Goal: Communication & Community: Answer question/provide support

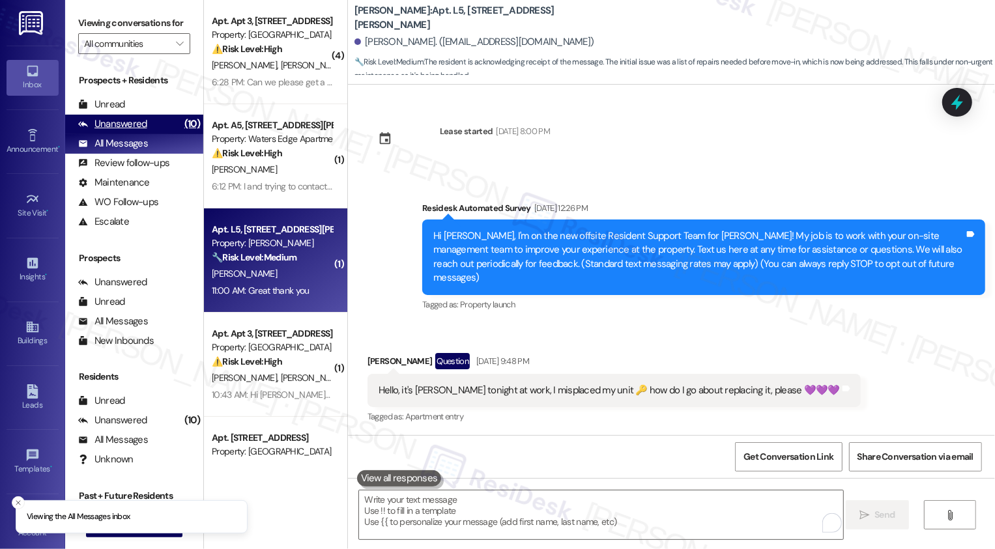
scroll to position [2393, 0]
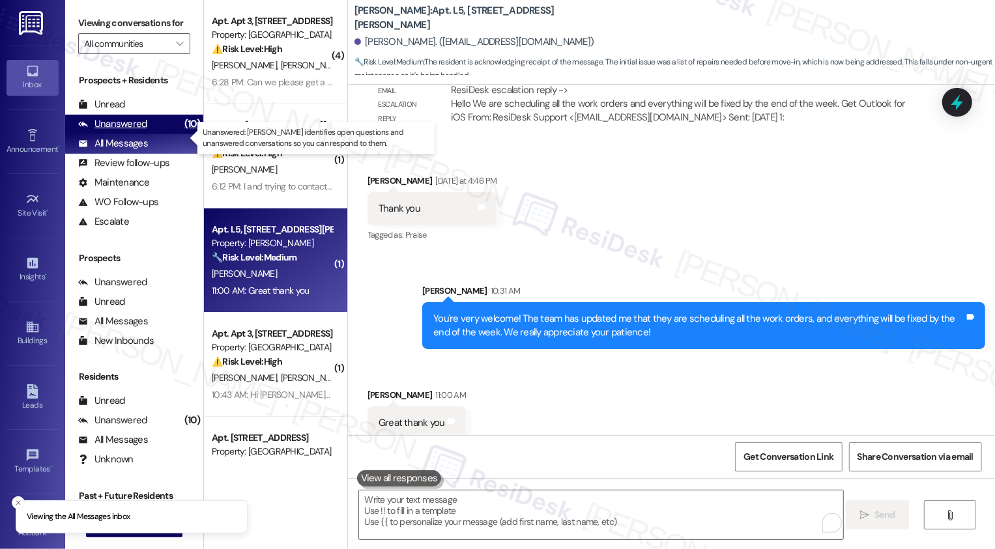
click at [141, 131] on div "Unanswered" at bounding box center [112, 124] width 69 height 14
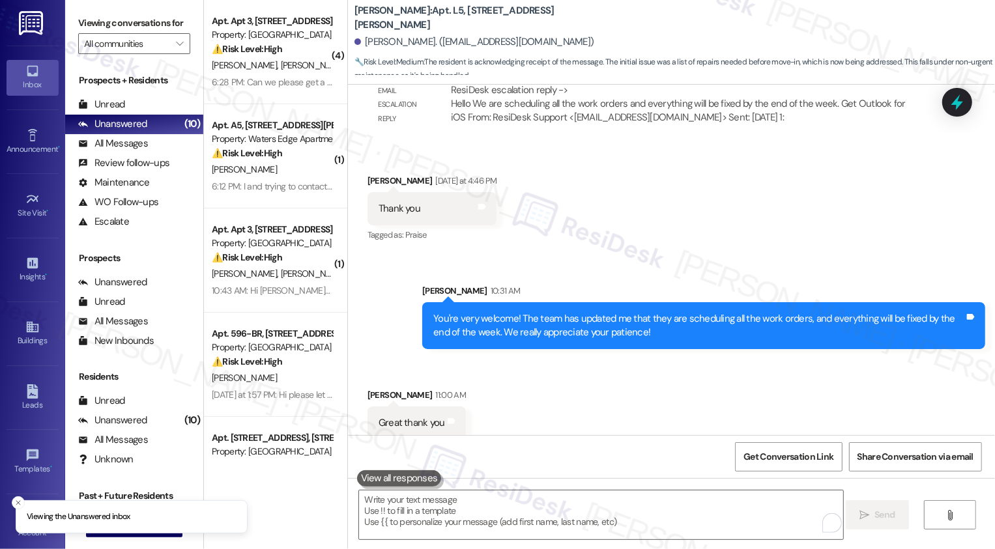
click at [286, 67] on div "[PERSON_NAME] [PERSON_NAME]" at bounding box center [272, 65] width 123 height 16
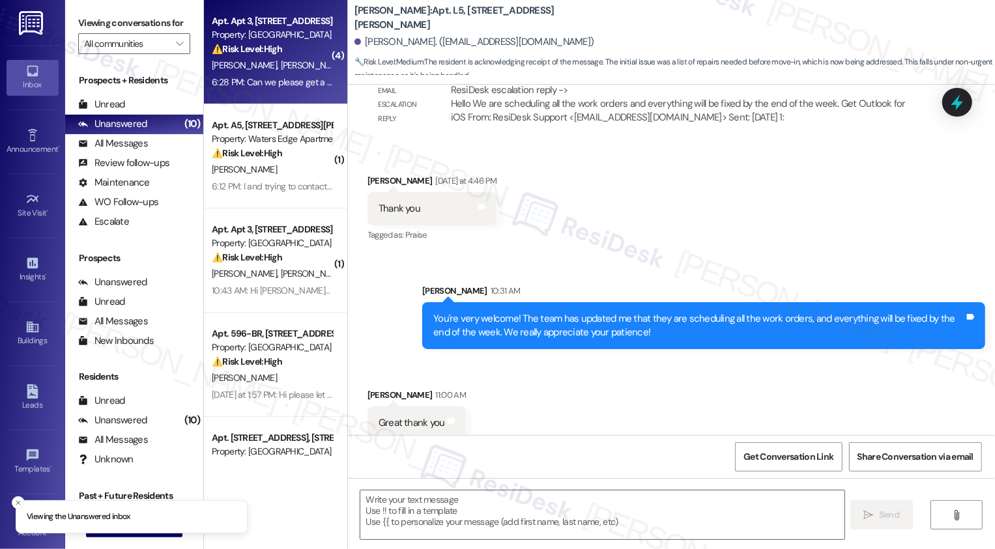
click at [286, 67] on div "[PERSON_NAME] [PERSON_NAME]" at bounding box center [272, 65] width 123 height 16
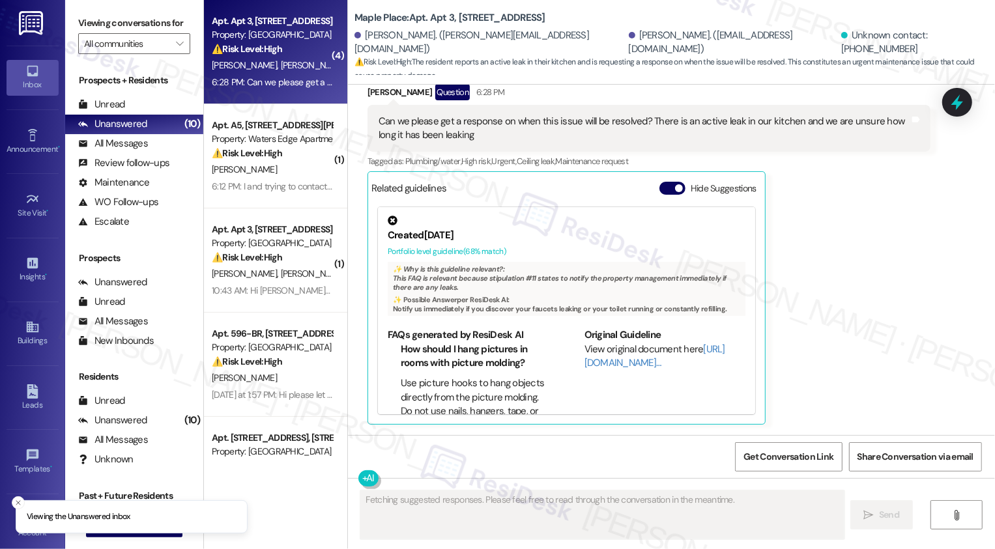
scroll to position [482, 0]
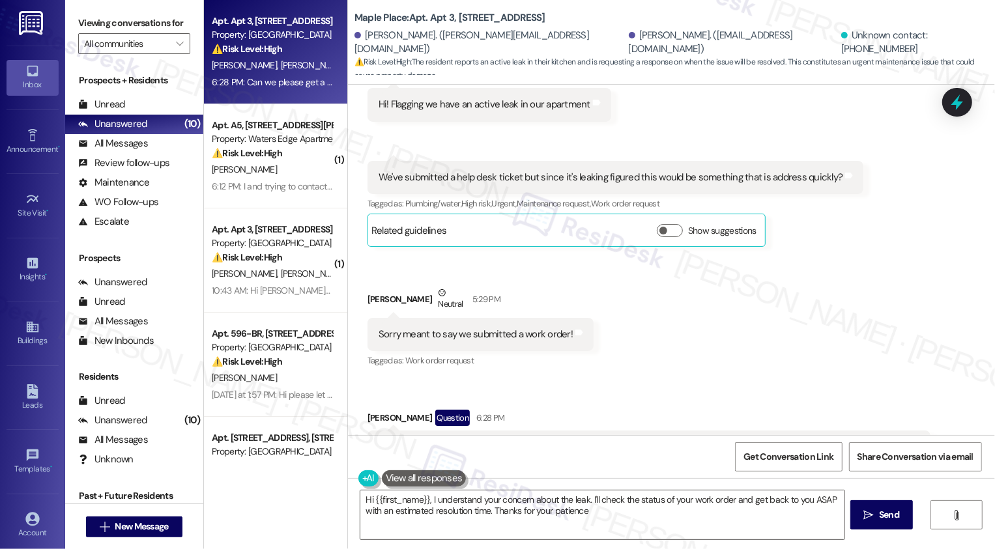
type textarea "Hi {{first_name}}, I understand your concern about the leak. I'll check the sta…"
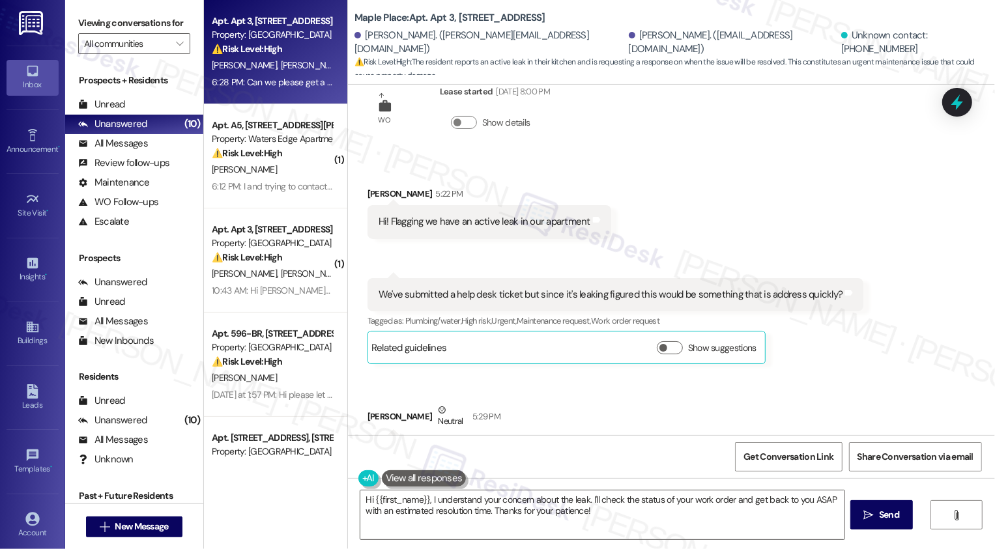
scroll to position [0, 0]
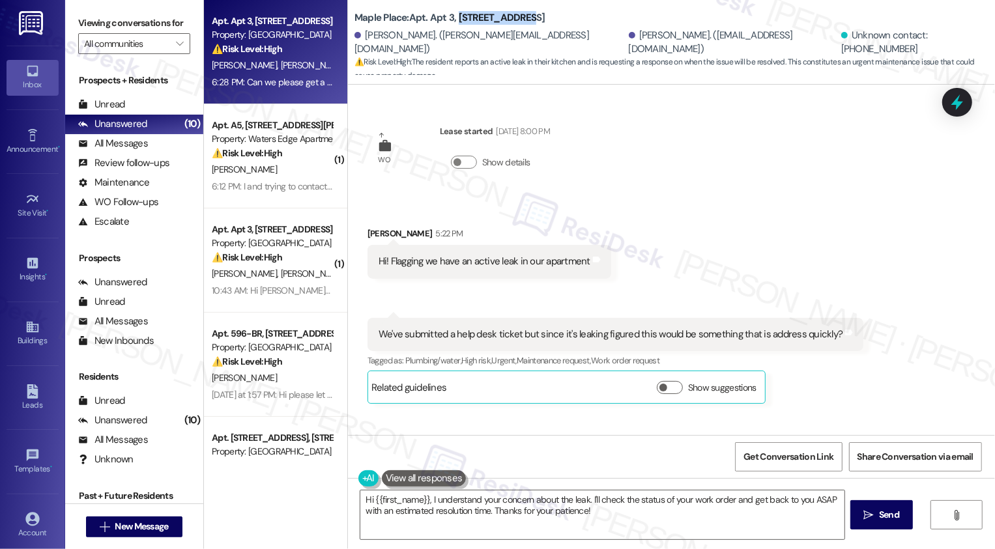
drag, startPoint x: 449, startPoint y: 16, endPoint x: 513, endPoint y: 18, distance: 63.9
click at [513, 18] on b "Maple Place: Apt. Apt 3, [STREET_ADDRESS]" at bounding box center [450, 18] width 191 height 14
copy b "[STREET_ADDRESS]"
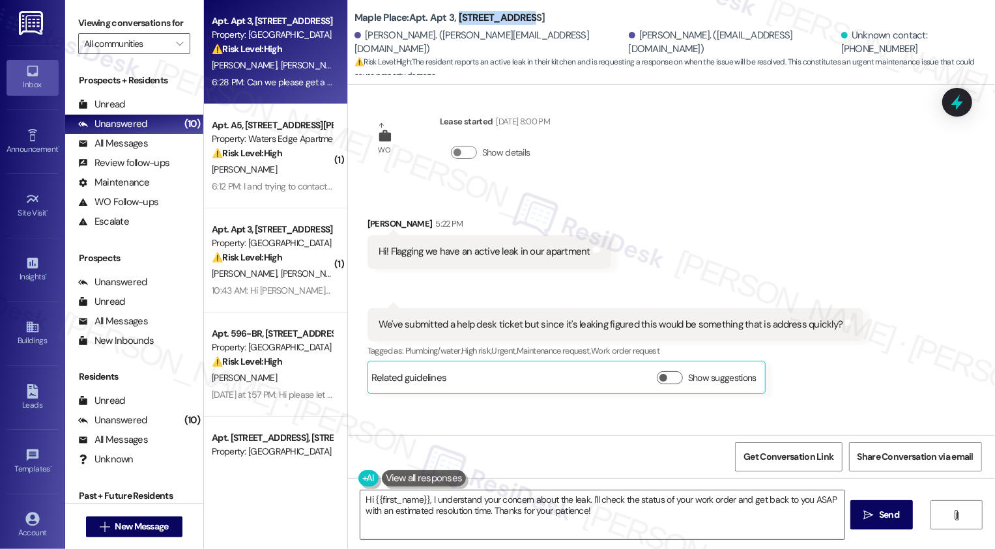
scroll to position [184, 0]
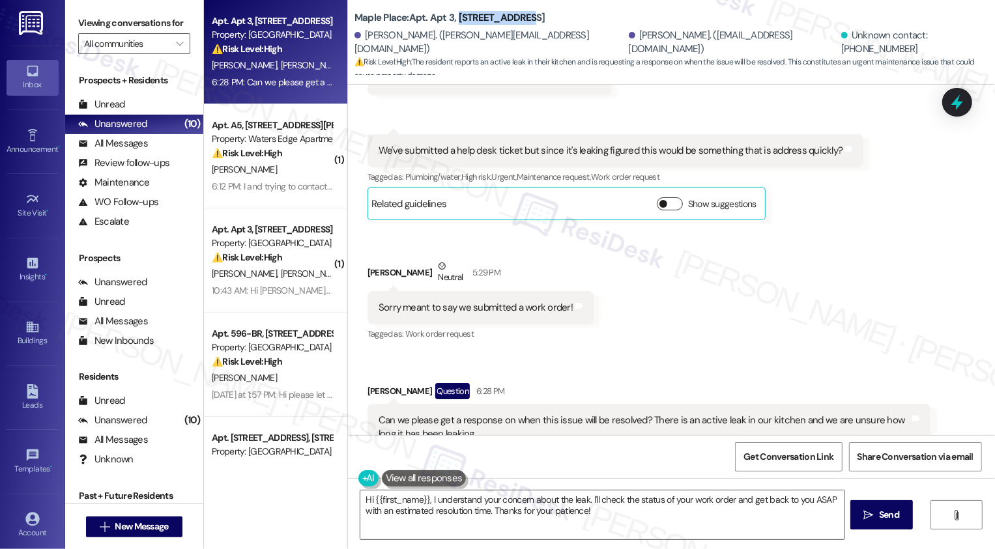
click at [660, 202] on button "Show suggestions" at bounding box center [670, 203] width 26 height 13
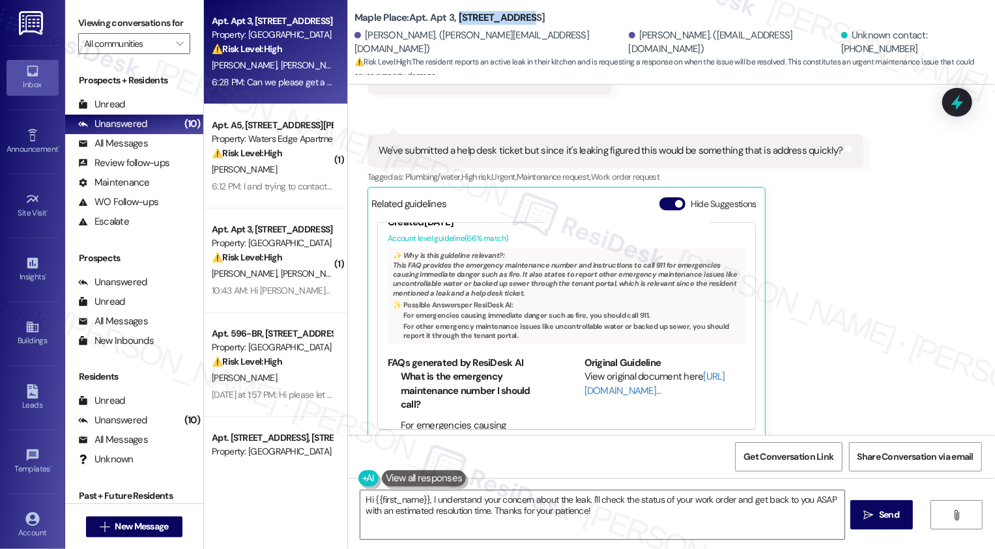
scroll to position [44, 0]
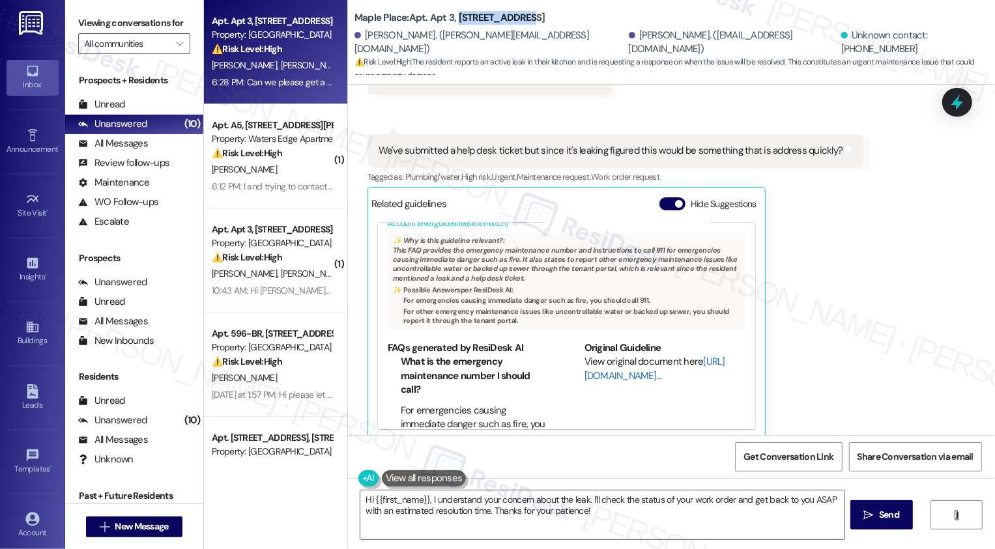
click at [606, 379] on link "[URL][DOMAIN_NAME]…" at bounding box center [655, 368] width 141 height 27
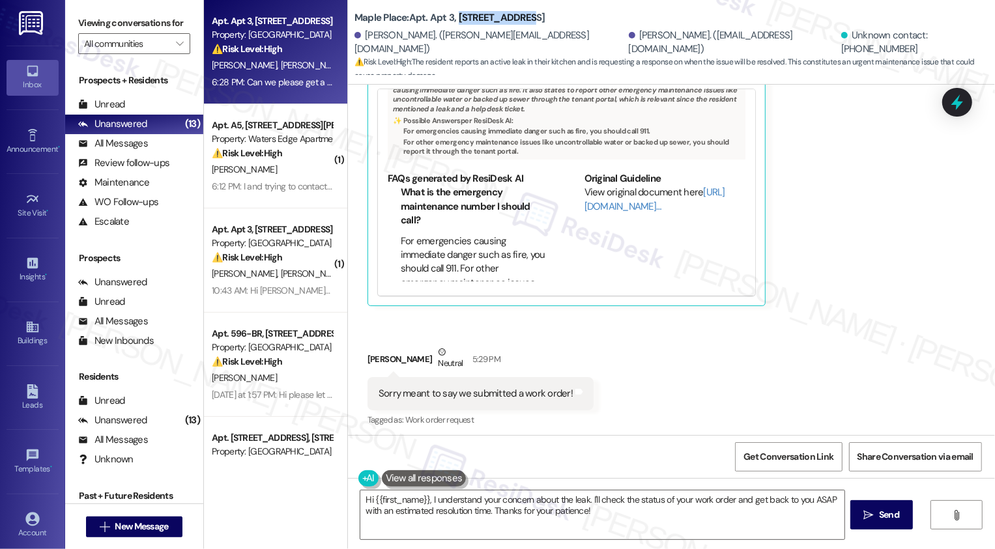
scroll to position [141, 0]
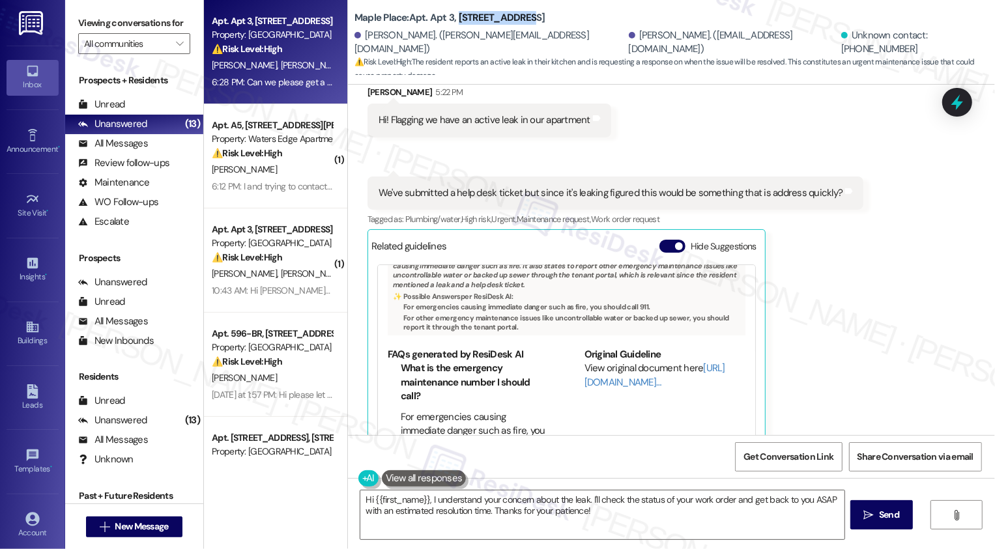
copy b "[STREET_ADDRESS]"
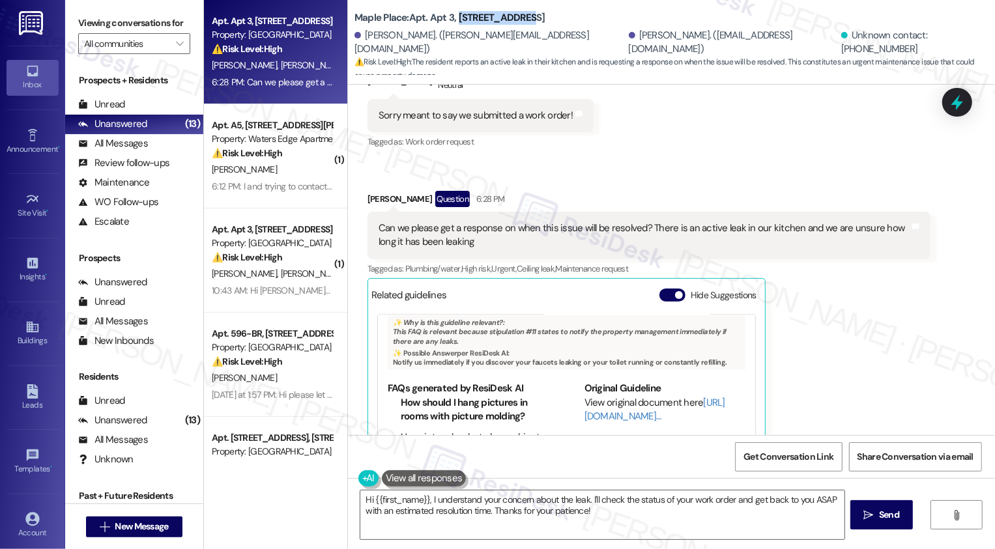
scroll to position [579, 0]
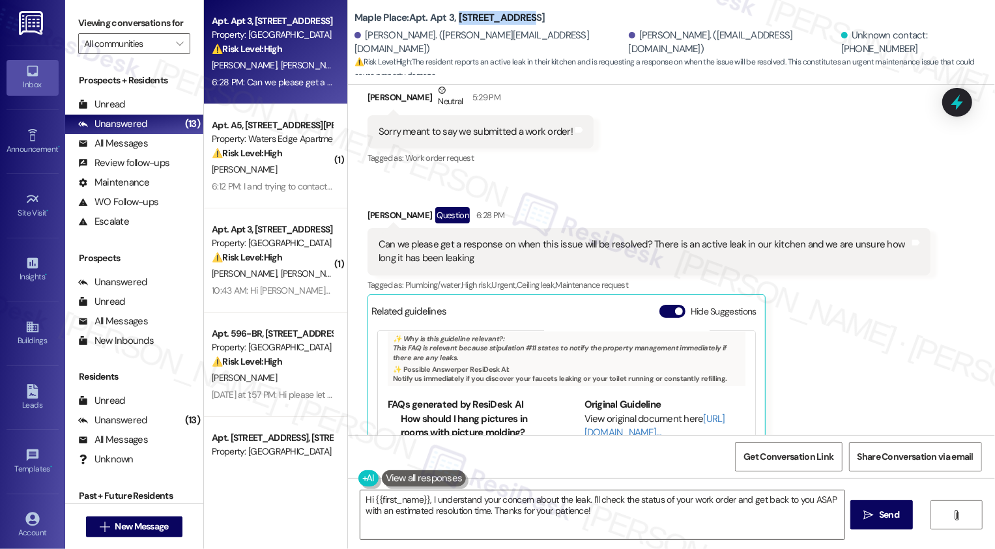
click at [672, 126] on div "Received via SMS [PERSON_NAME] 5:22 PM Hi! Flagging we have an active leak in o…" at bounding box center [671, 87] width 647 height 939
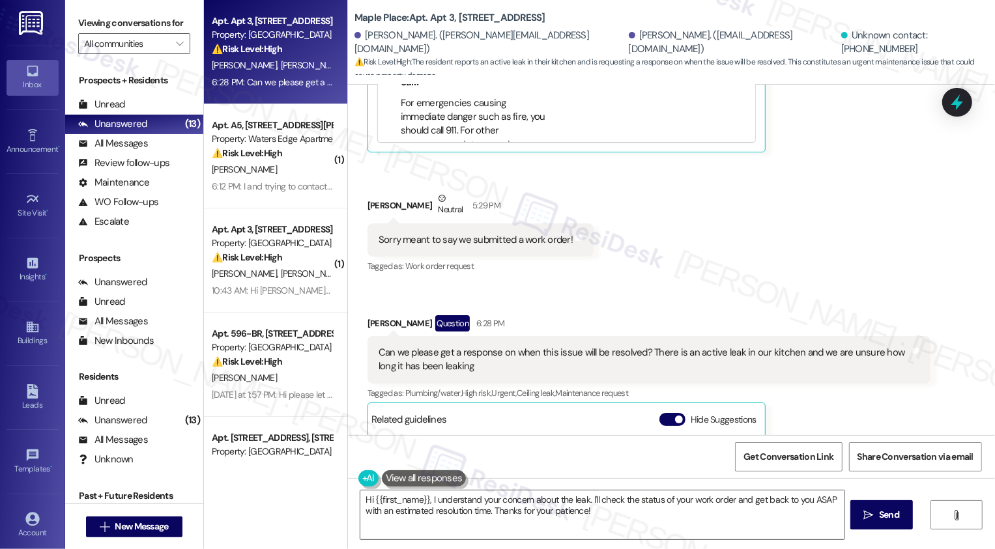
scroll to position [472, 0]
click at [774, 281] on div "Received via SMS [PERSON_NAME] 5:22 PM Hi! Flagging we have an active leak in o…" at bounding box center [671, 195] width 647 height 939
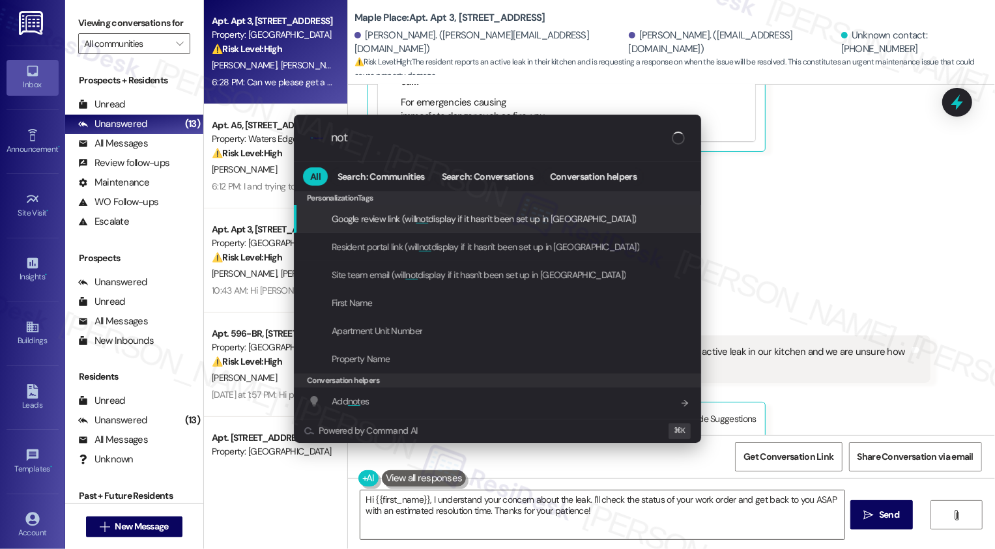
type input "note"
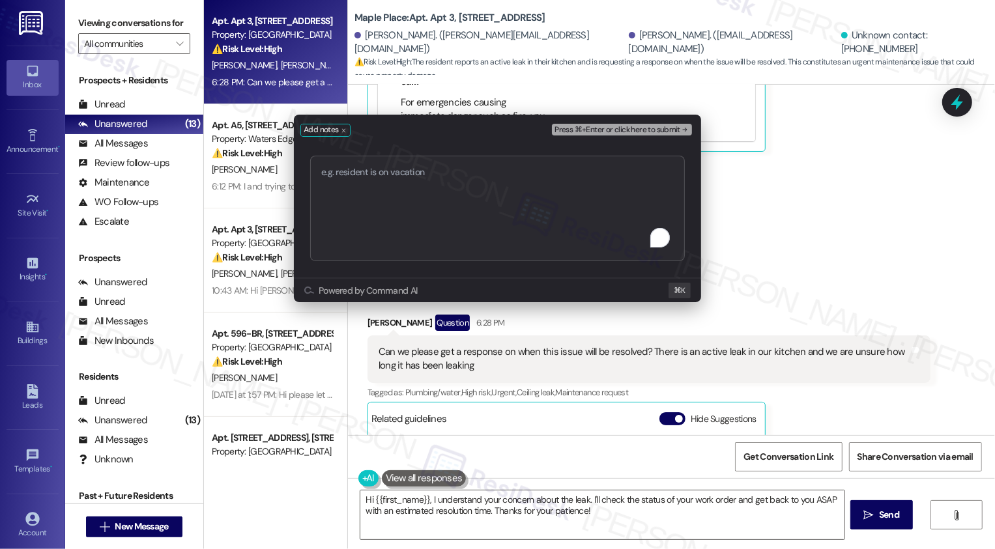
type textarea "Work Order #11966-1"
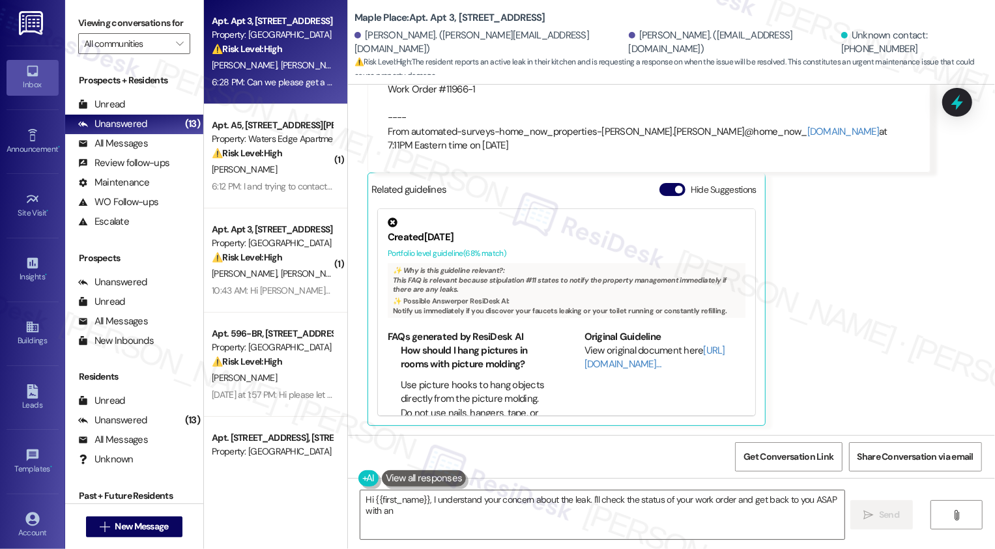
scroll to position [606, 0]
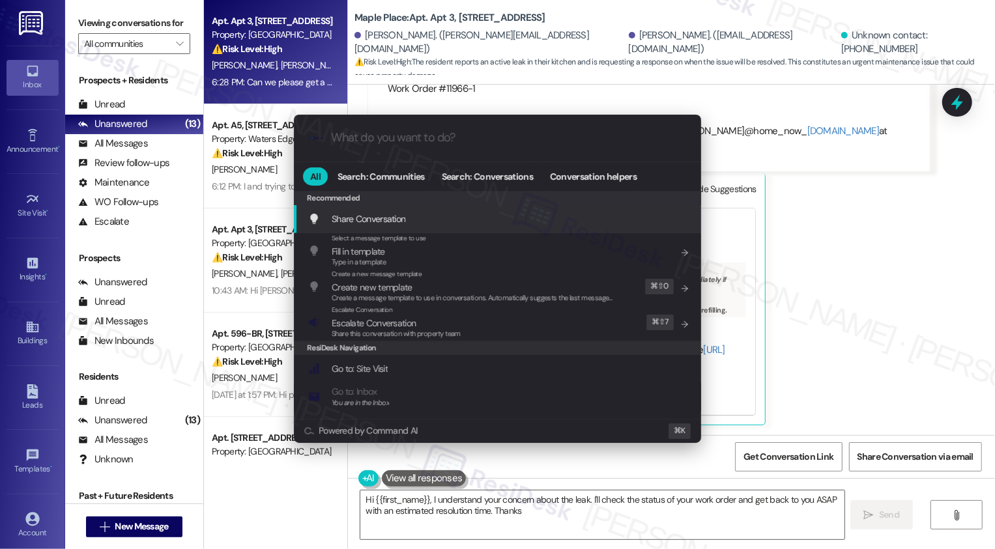
type textarea "Hi {{first_name}}, I understand your concern about the leak. I'll check the sta…"
type input "scalat"
type textarea "Hi {{first_name}}, I understand your concern about the leak. I'll check the sta…"
type input "scalate"
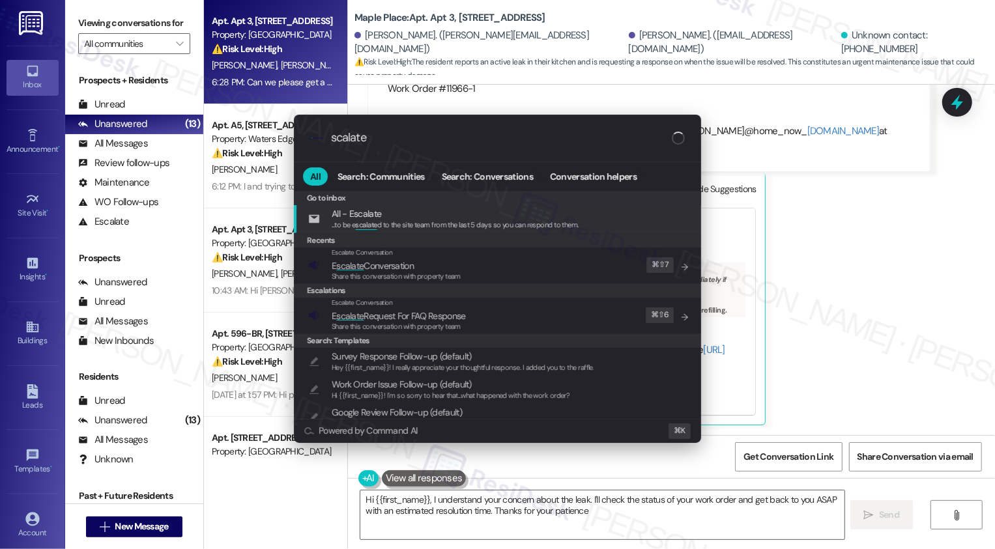
type textarea "Hi {{first_name}}, I understand your concern about the leak. I'll check the sta…"
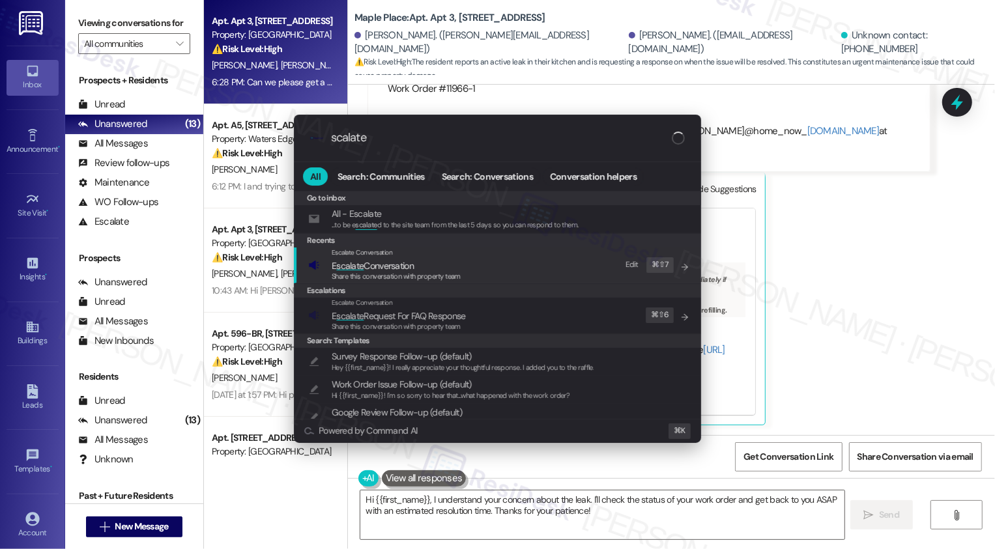
type input "scalate"
click at [376, 266] on span "E scalate Conversation" at bounding box center [373, 266] width 82 height 12
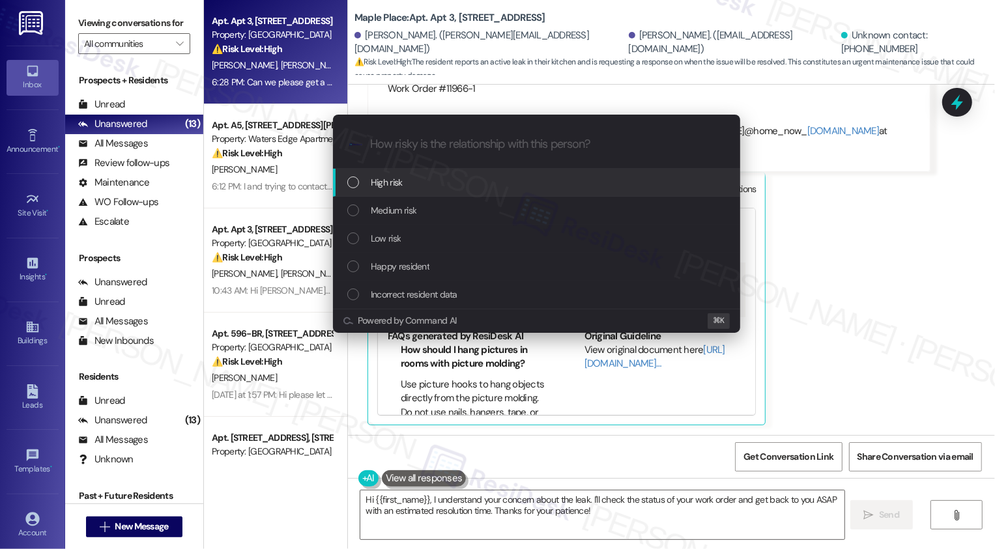
click at [381, 189] on span "High risk" at bounding box center [387, 182] width 32 height 14
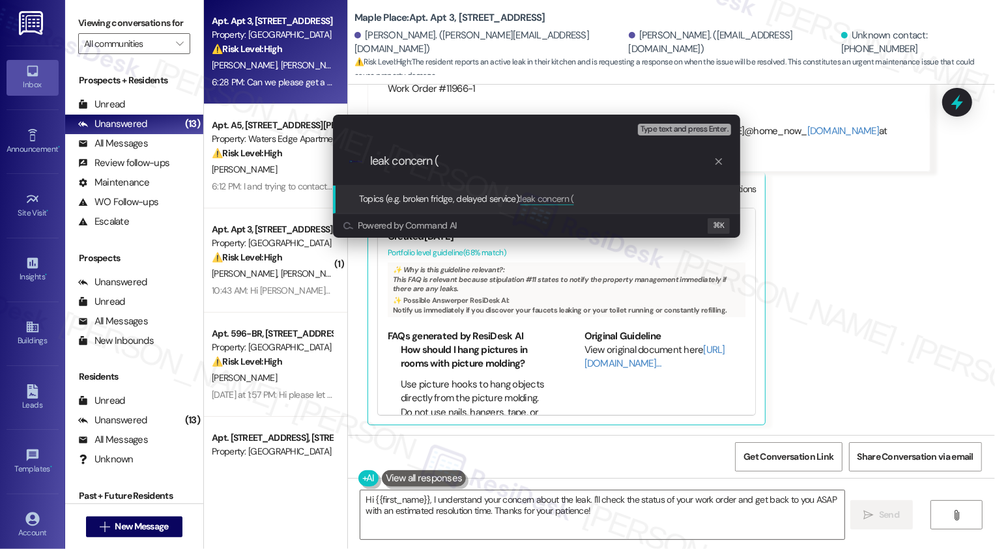
paste input "Work Order #11966-1"
type input "leak concern (Work Order #11966-1 submitted by the resident)"
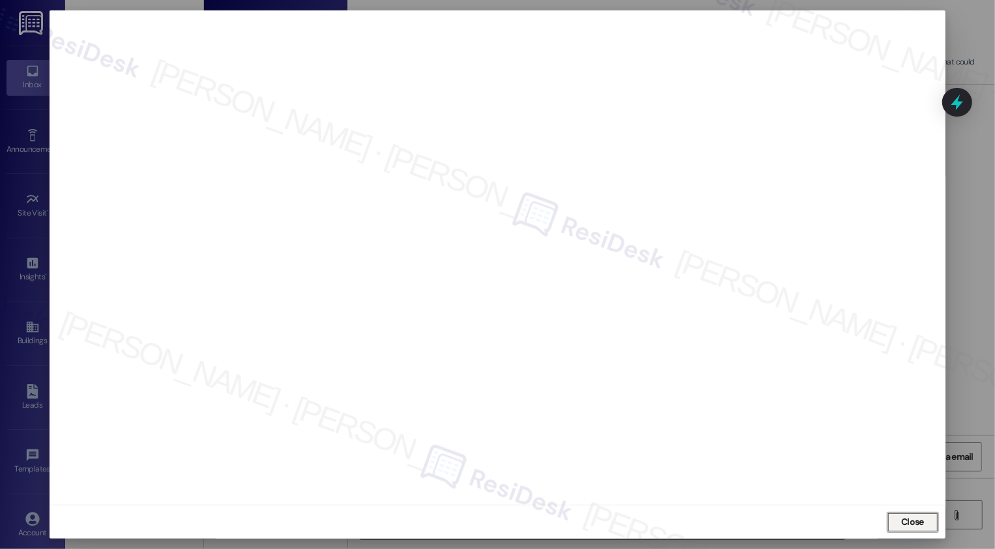
click at [905, 523] on span "Close" at bounding box center [912, 523] width 23 height 14
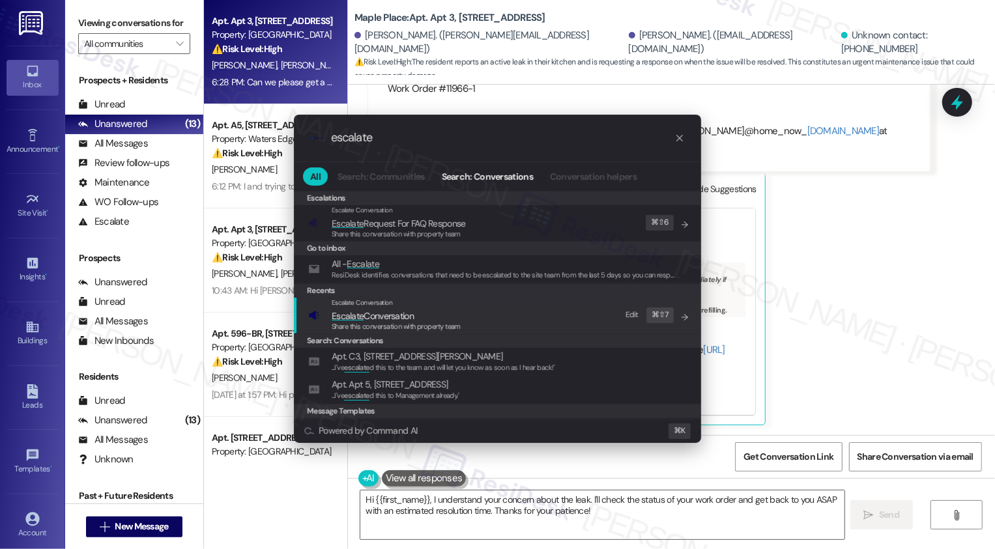
type input "escalate"
click at [402, 312] on span "Escalate Conversation" at bounding box center [373, 316] width 82 height 12
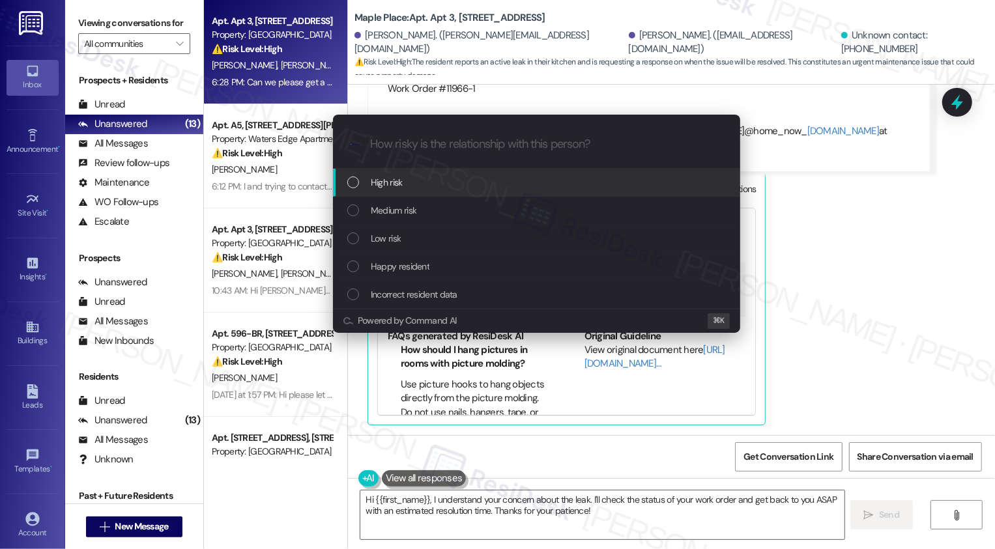
click at [402, 183] on div "High risk" at bounding box center [537, 182] width 381 height 14
paste input "leak concern (Work Order #11966-1 submitted by the resident)"
type input "leak concern (Work Order #11966-1 submitted by the resident)"
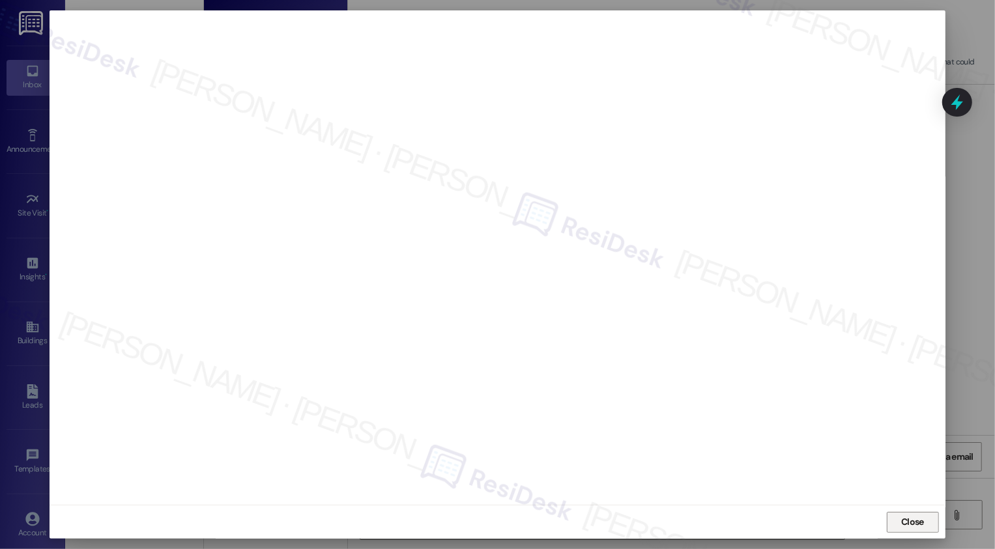
click at [903, 518] on button "Close" at bounding box center [913, 522] width 52 height 21
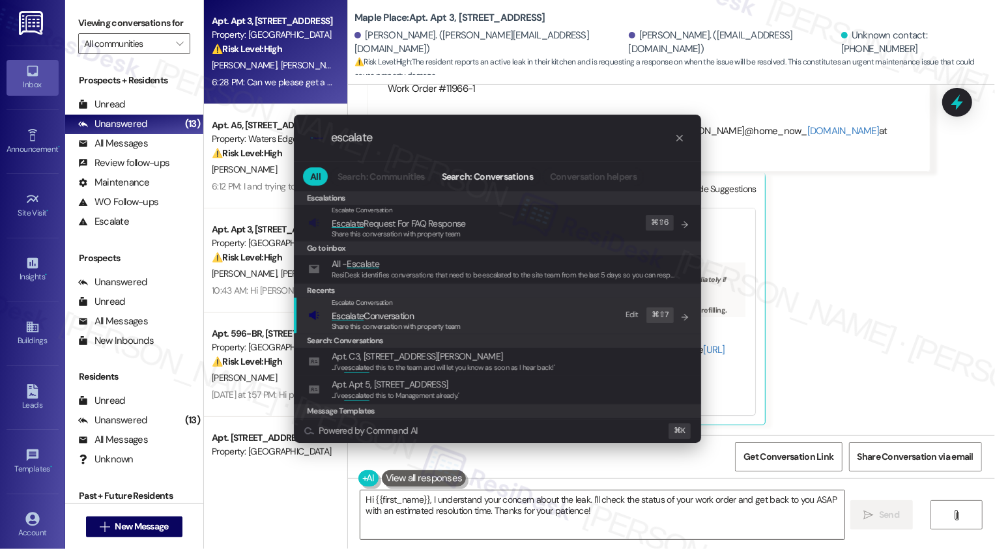
type input "escalate"
click at [495, 317] on div "Escalate Conversation Escalate Conversation Share this conversation with proper…" at bounding box center [498, 315] width 381 height 35
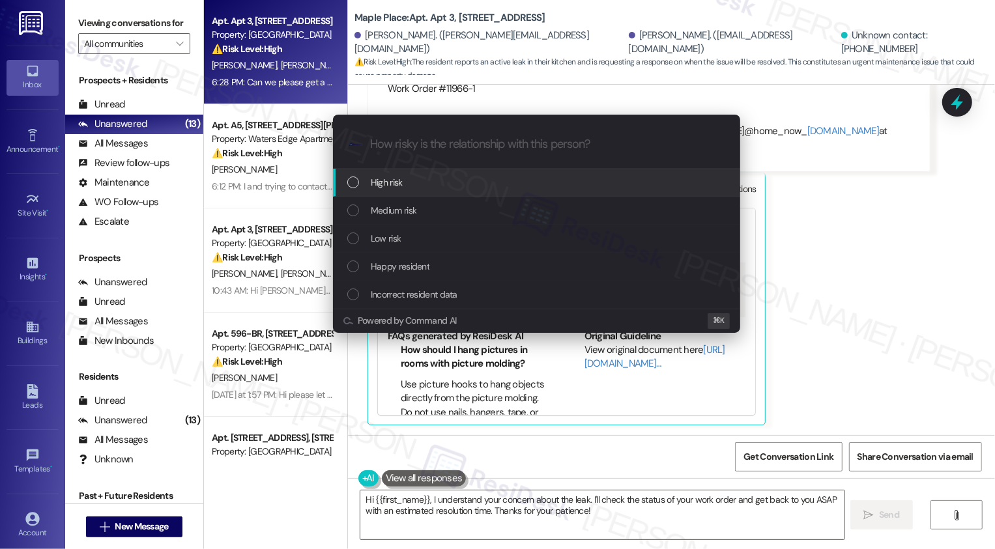
click at [392, 179] on span "High risk" at bounding box center [387, 182] width 32 height 14
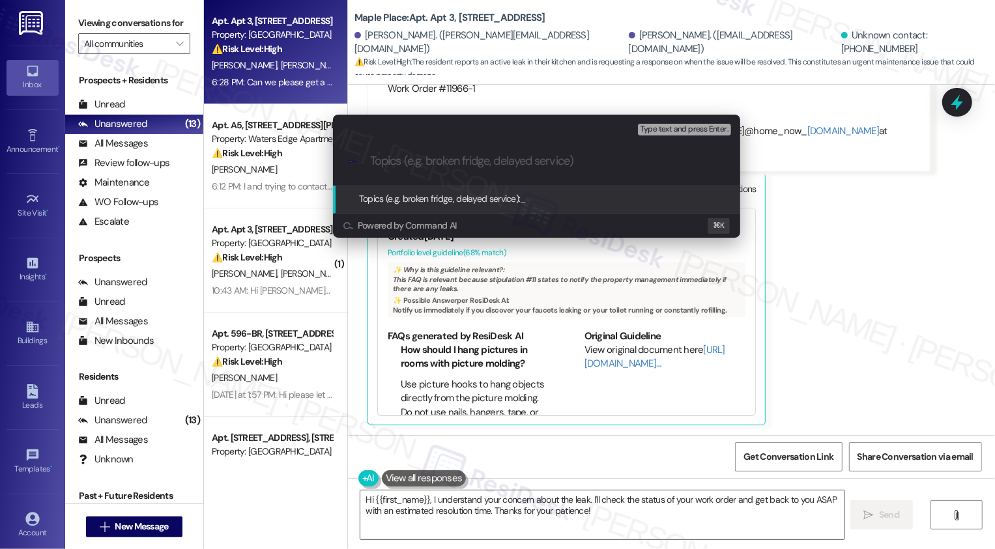
paste input "leak concern (Work Order #11966-1 submitted by the resident)"
type input "leak concern (Work Order #11966-1 submitted by the resident)"
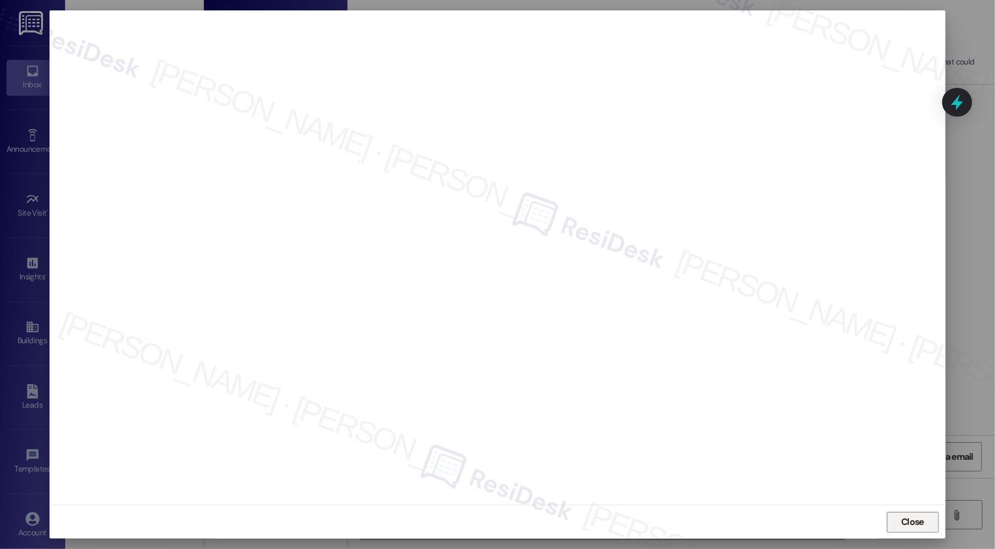
click at [912, 523] on button "Close" at bounding box center [913, 522] width 52 height 21
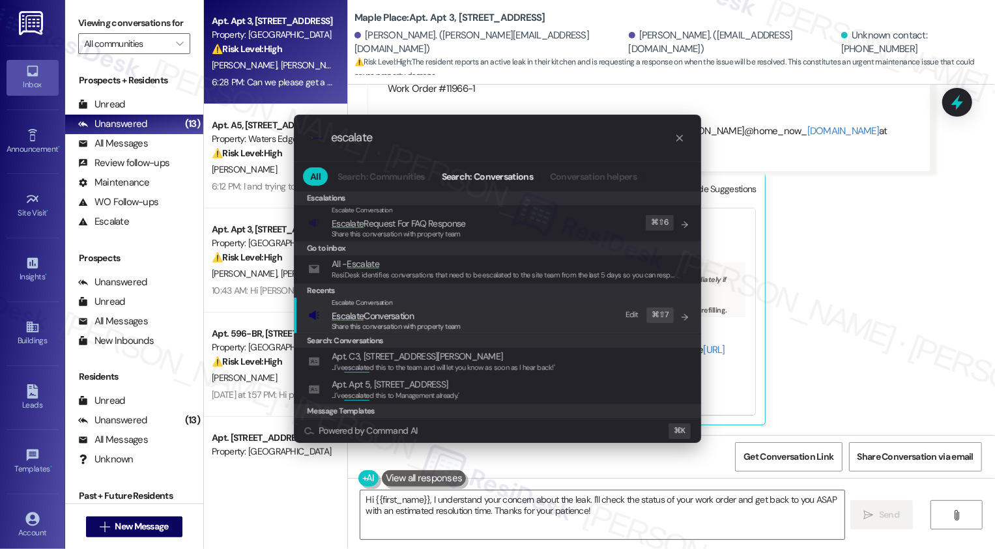
type input "escalate"
click at [388, 321] on div "Share this conversation with property team" at bounding box center [396, 327] width 129 height 12
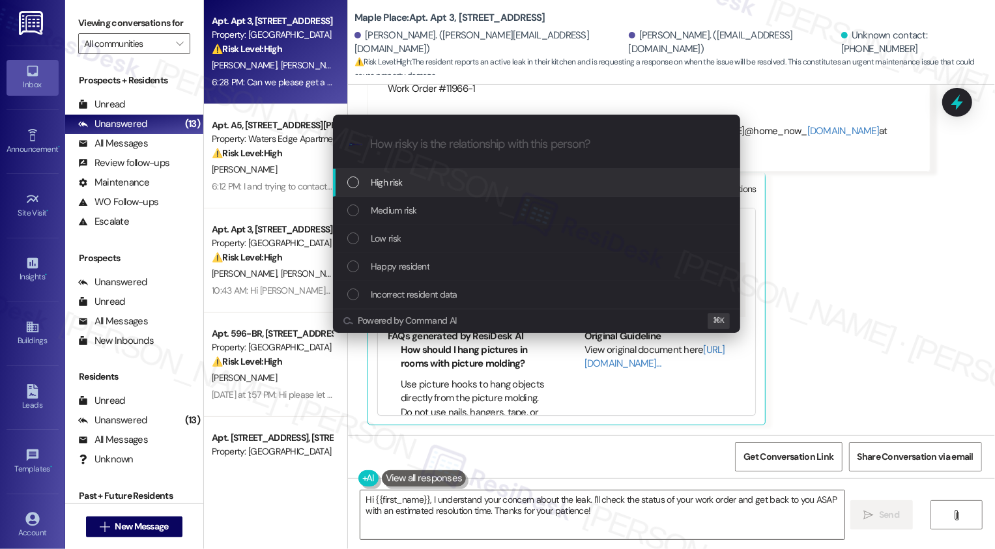
click at [397, 186] on span "High risk" at bounding box center [387, 182] width 32 height 14
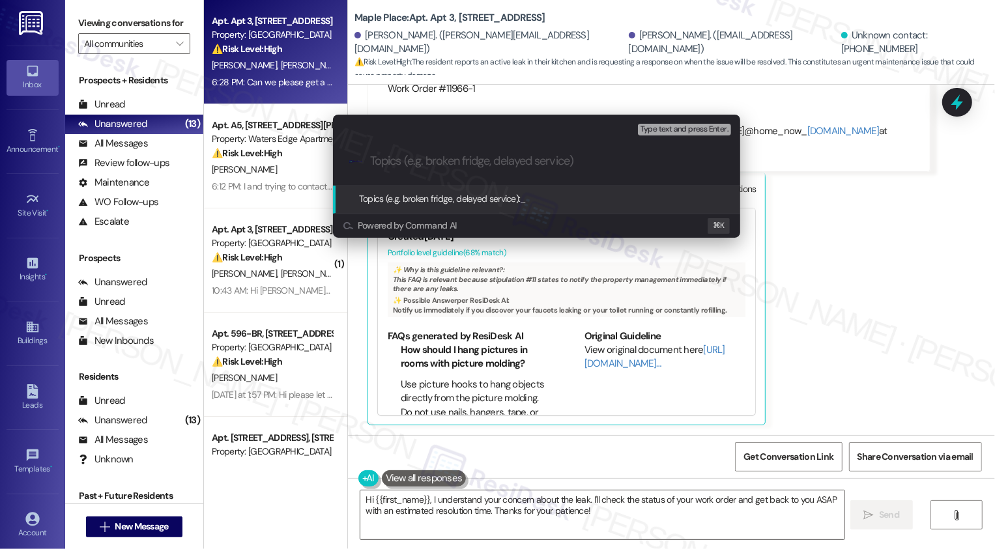
paste input "leak concern (Work Order #11966-1 submitted by the resident)"
type input "leak concern (Work Order #11966-1 submitted by the resident)"
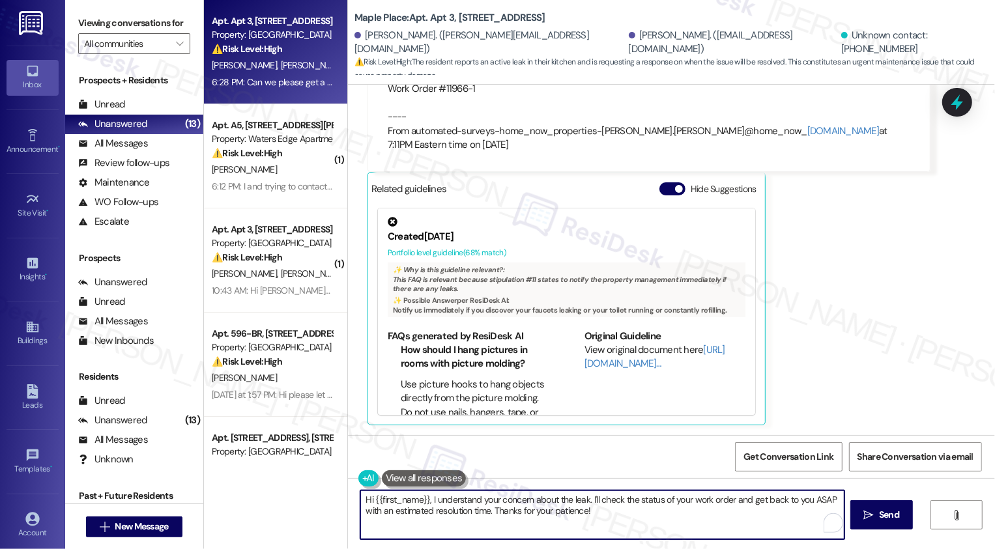
drag, startPoint x: 585, startPoint y: 499, endPoint x: 601, endPoint y: 514, distance: 22.1
click at [601, 514] on textarea "Hi {{first_name}}, I understand your concern about the leak. I'll check the sta…" at bounding box center [602, 515] width 484 height 49
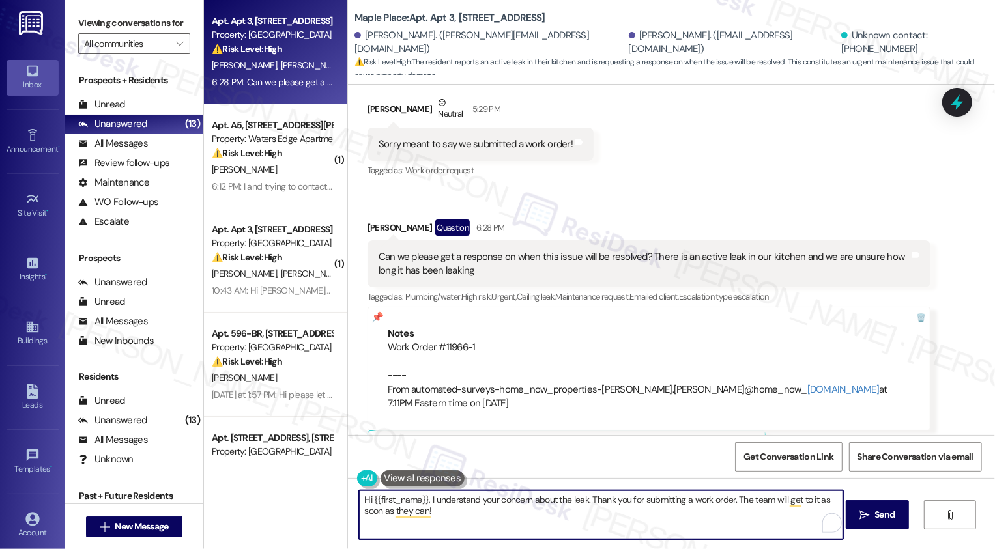
scroll to position [229, 0]
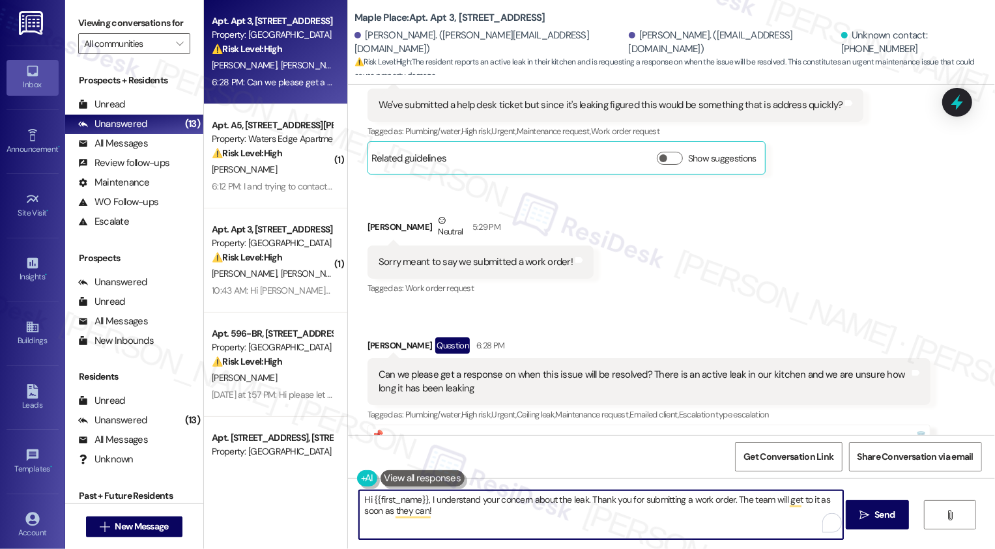
click at [376, 222] on div "[PERSON_NAME] Neutral 5:29 PM" at bounding box center [481, 230] width 226 height 32
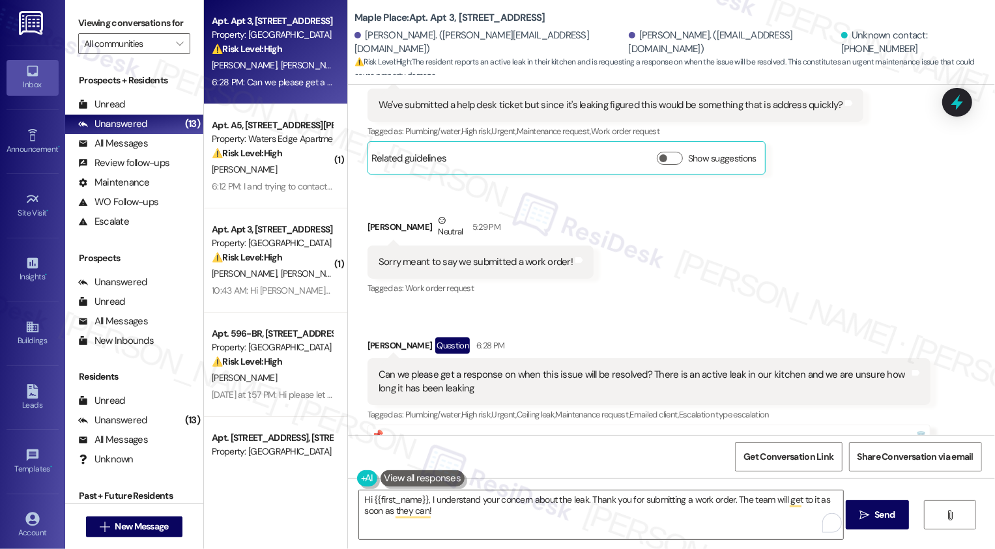
click at [376, 222] on div "[PERSON_NAME] Neutral 5:29 PM" at bounding box center [481, 230] width 226 height 32
copy div "[PERSON_NAME]"
click at [402, 503] on textarea "Hi {{first_name}}, I understand your concern about the leak. Thank you for subm…" at bounding box center [601, 515] width 484 height 49
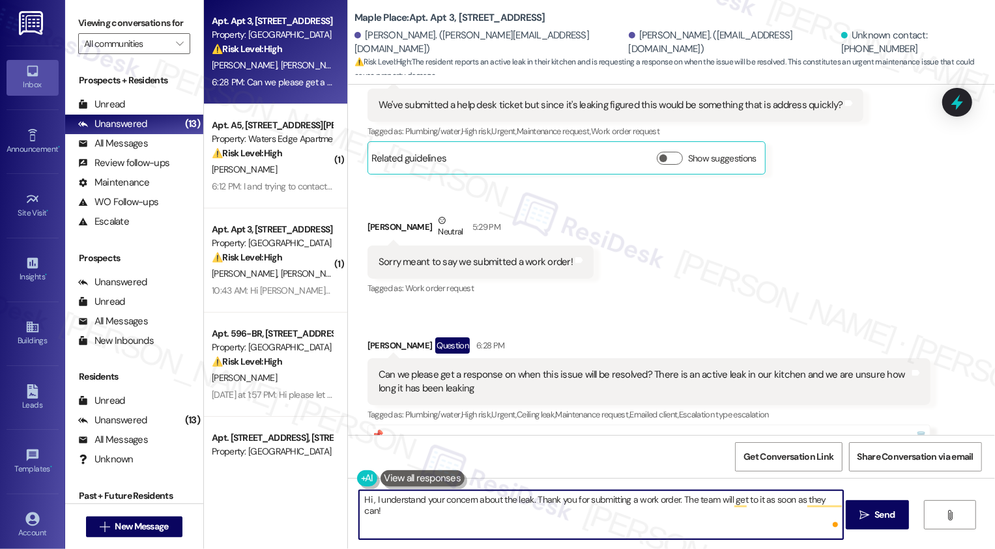
paste textarea "[PERSON_NAME]"
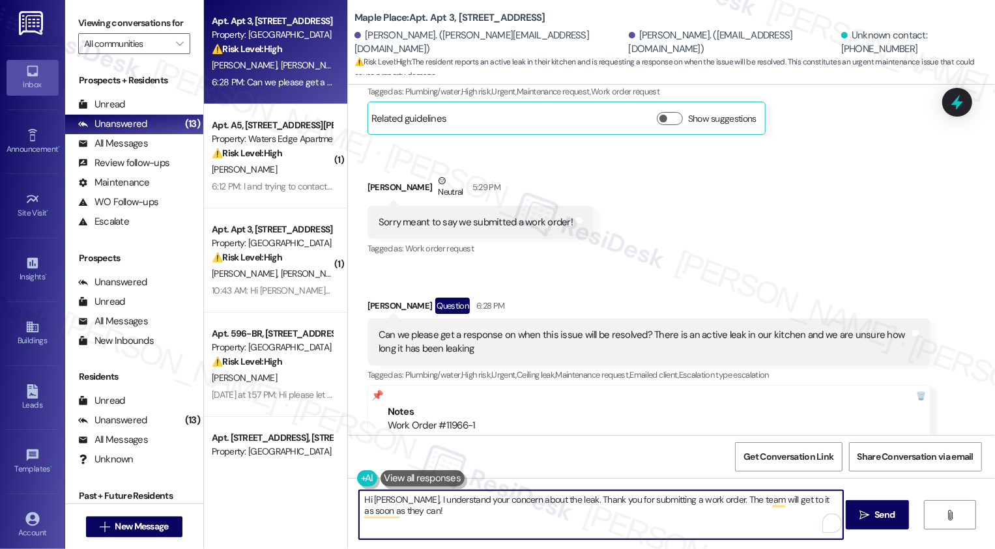
scroll to position [330, 0]
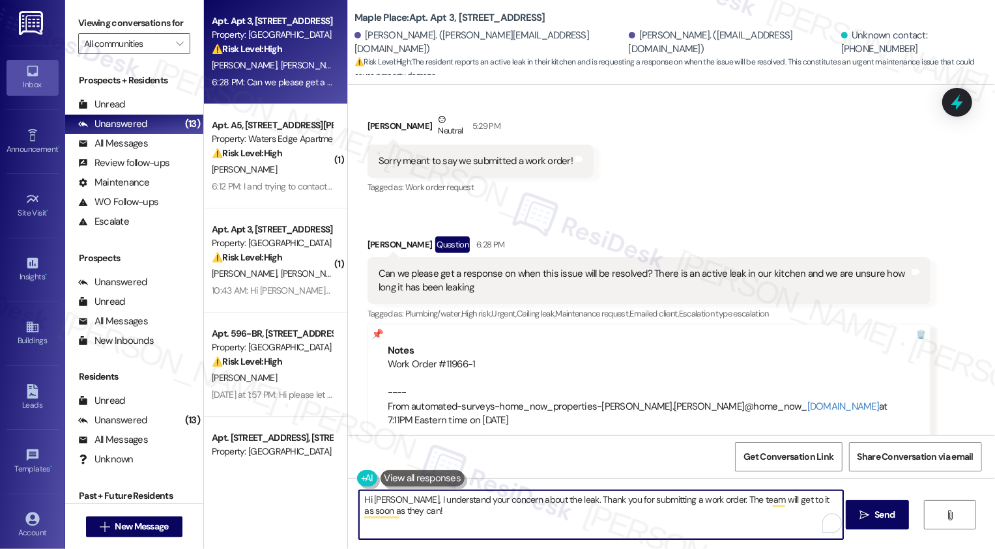
click at [435, 512] on textarea "Hi [PERSON_NAME], I understand your concern about the leak. Thank you for submi…" at bounding box center [601, 515] width 484 height 49
click at [535, 512] on textarea "Hi [PERSON_NAME], I understand your concern about the leak. Thank you for submi…" at bounding box center [601, 515] width 484 height 49
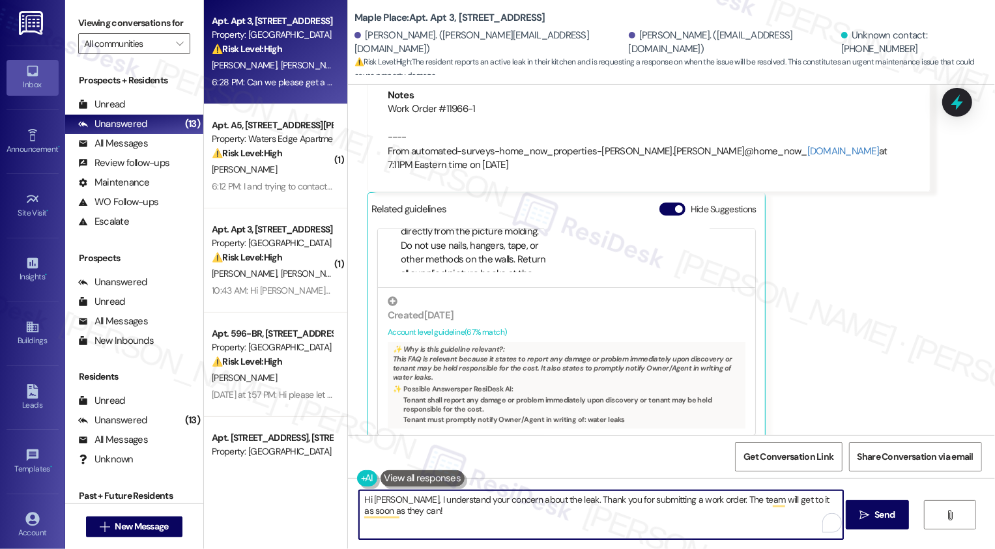
scroll to position [606, 0]
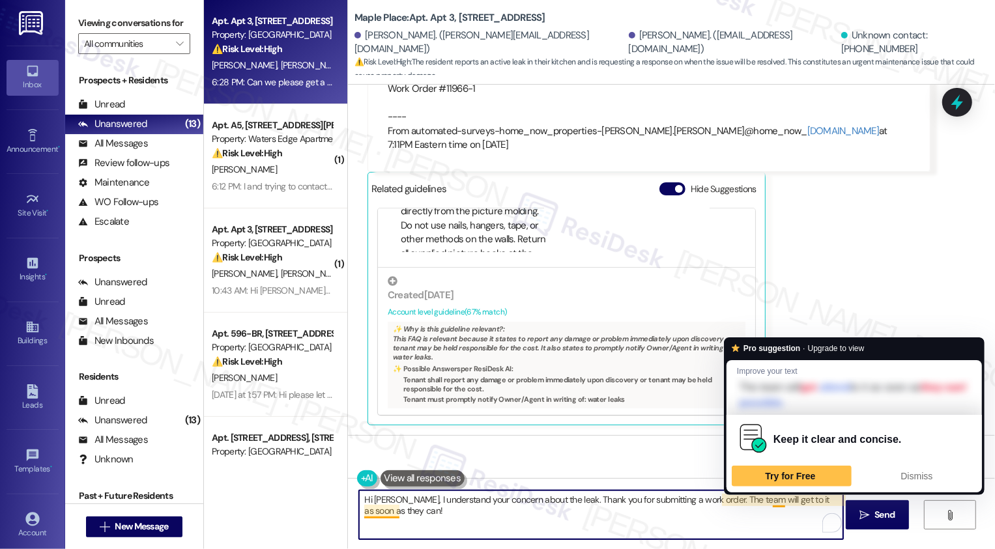
click at [819, 284] on div "[PERSON_NAME] Question 6:28 PM Can we please get a response on when this issue …" at bounding box center [649, 193] width 563 height 465
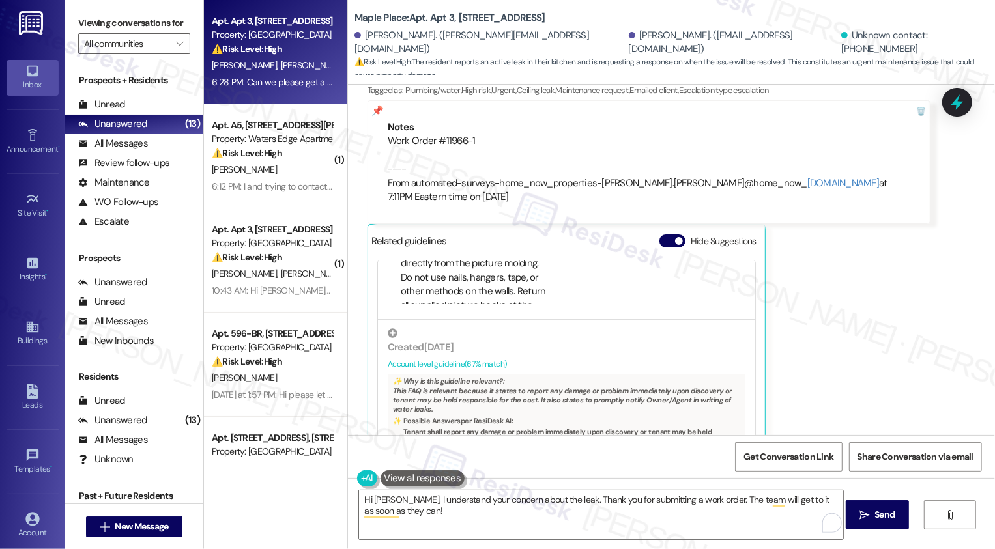
scroll to position [304, 0]
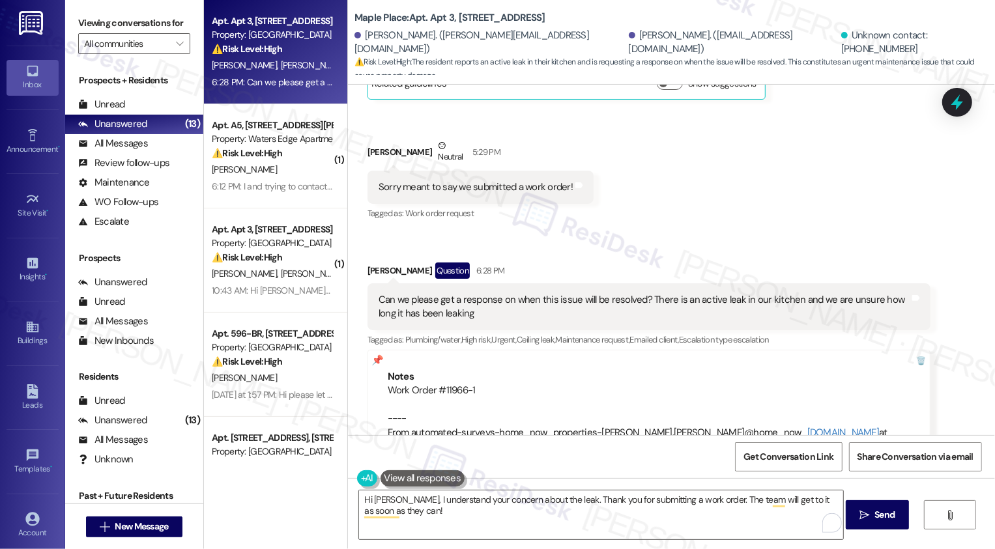
click at [717, 301] on div "Can we please get a response on when this issue will be resolved? There is an a…" at bounding box center [644, 307] width 531 height 28
click at [763, 301] on div "Can we please get a response on when this issue will be resolved? There is an a…" at bounding box center [644, 307] width 531 height 28
click at [809, 296] on div "Can we please get a response on when this issue will be resolved? There is an a…" at bounding box center [644, 307] width 531 height 28
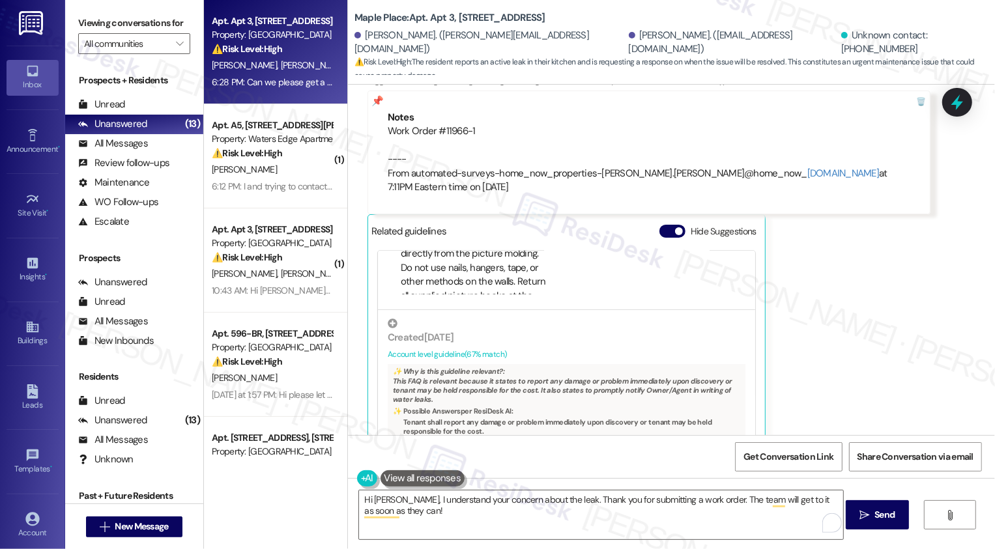
scroll to position [606, 0]
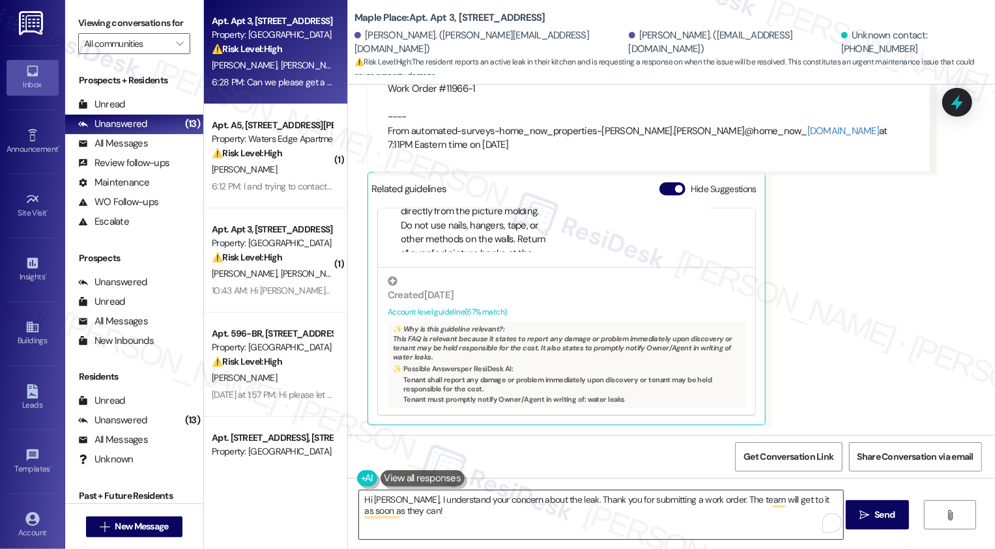
click at [604, 499] on textarea "Hi [PERSON_NAME], I understand your concern about the leak. Thank you for submi…" at bounding box center [601, 515] width 484 height 49
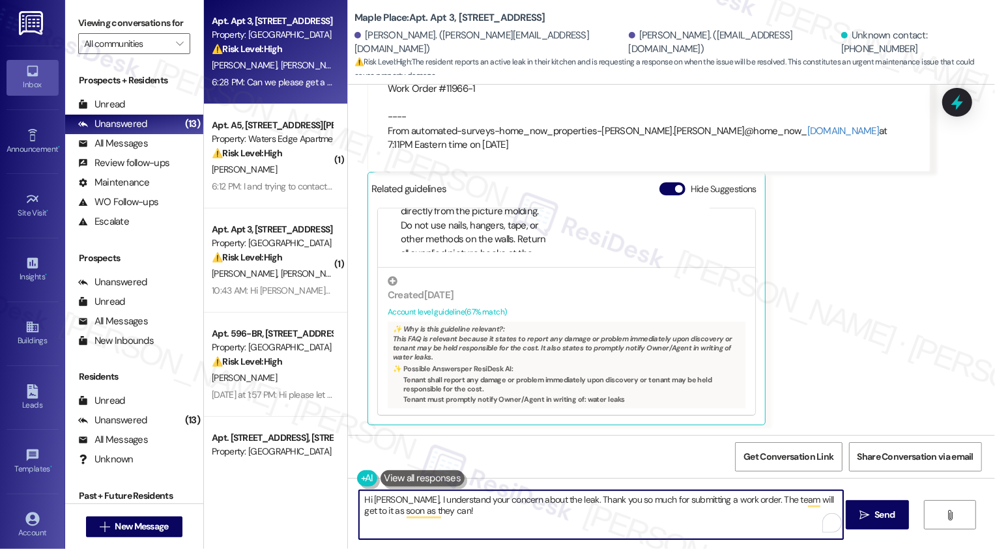
click at [761, 501] on textarea "Hi [PERSON_NAME], I understand your concern about the leak. Thank you so much f…" at bounding box center [601, 515] width 484 height 49
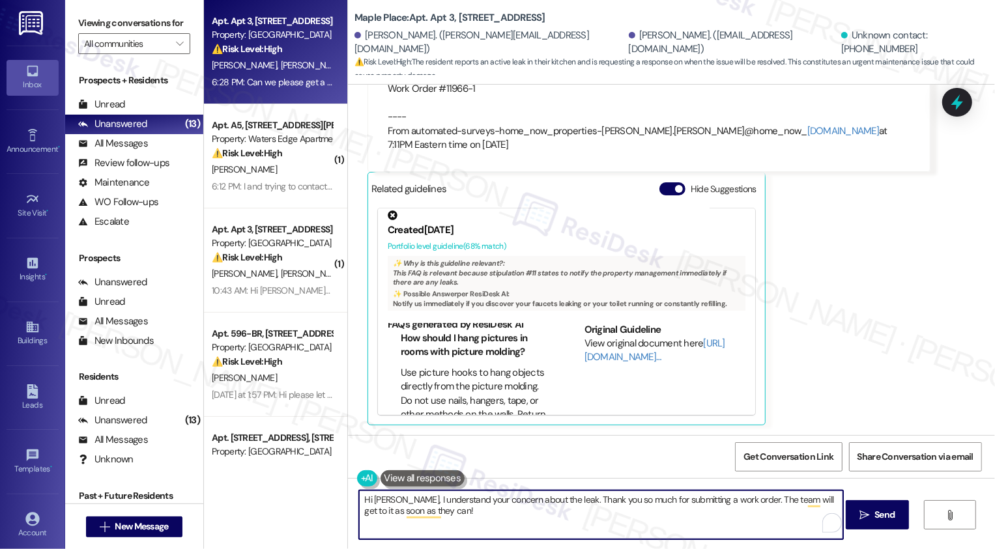
scroll to position [61, 0]
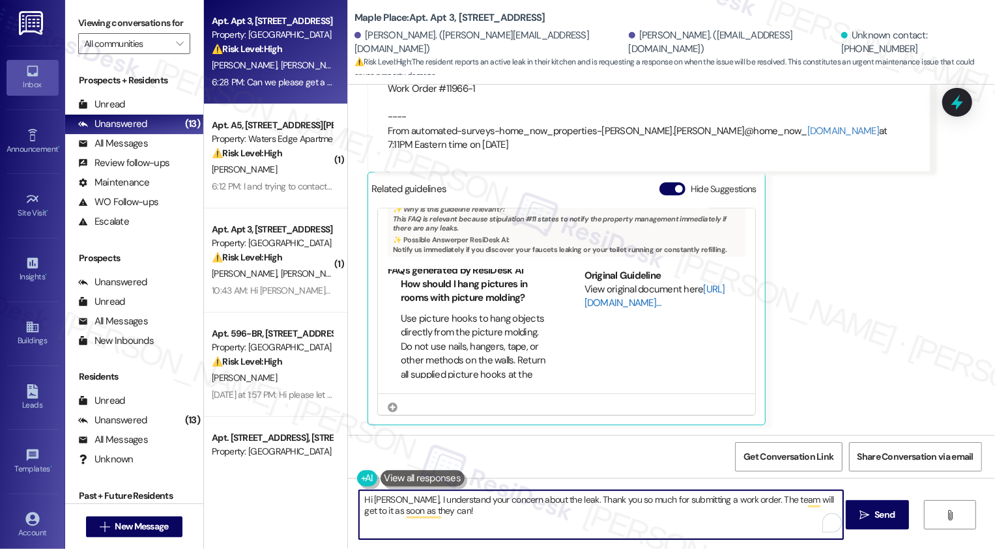
type textarea "Hi [PERSON_NAME], I understand your concern about the leak. Thank you so much f…"
click at [611, 302] on link "[URL][DOMAIN_NAME]…" at bounding box center [655, 296] width 141 height 27
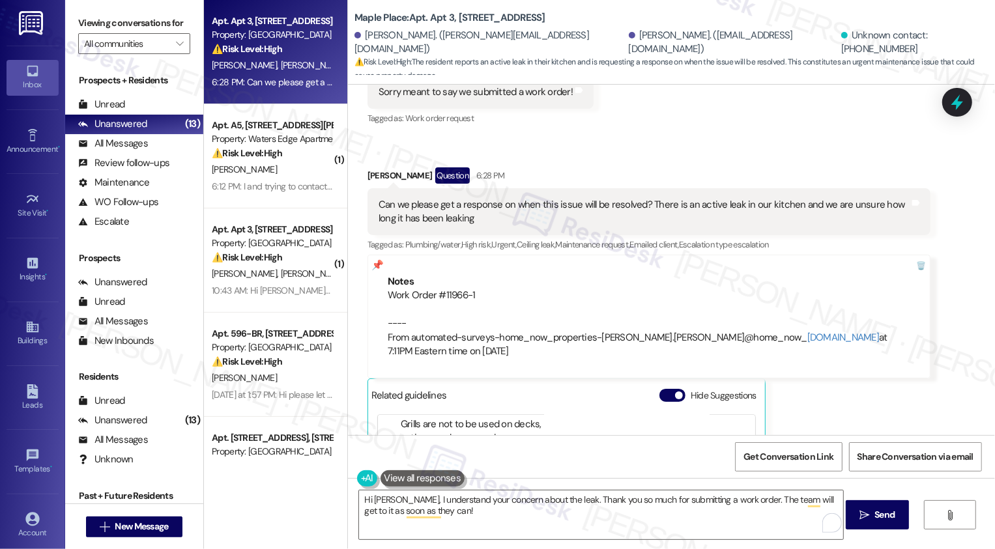
scroll to position [606, 0]
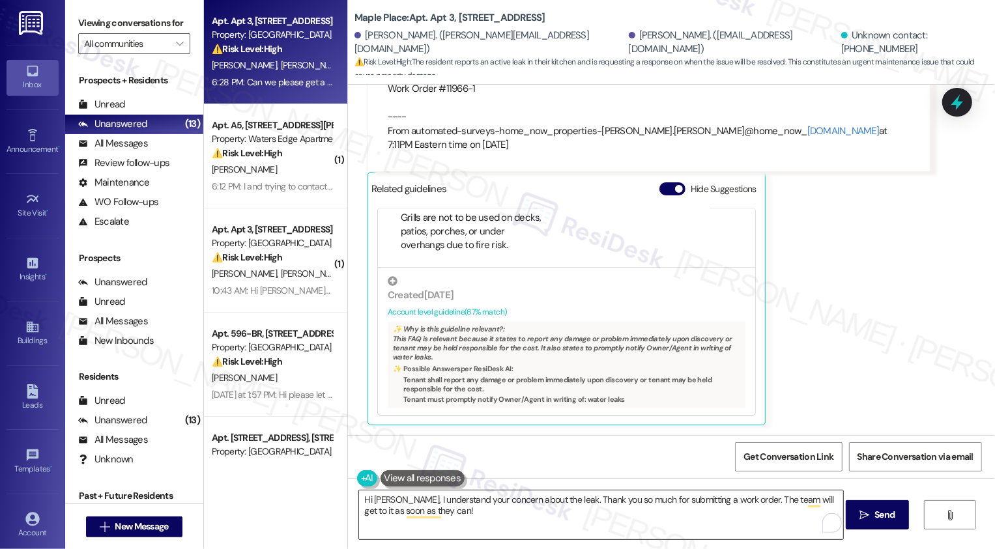
click at [600, 510] on textarea "Hi [PERSON_NAME], I understand your concern about the leak. Thank you so much f…" at bounding box center [601, 515] width 484 height 49
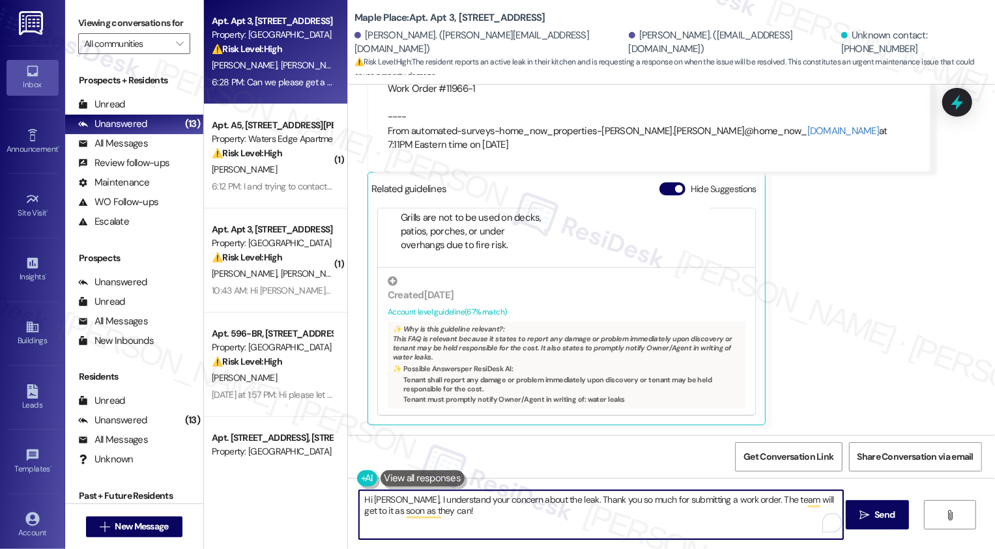
click at [651, 517] on textarea "Hi [PERSON_NAME], I understand your concern about the leak. Thank you so much f…" at bounding box center [601, 515] width 484 height 49
click at [856, 526] on button " Send" at bounding box center [877, 515] width 63 height 29
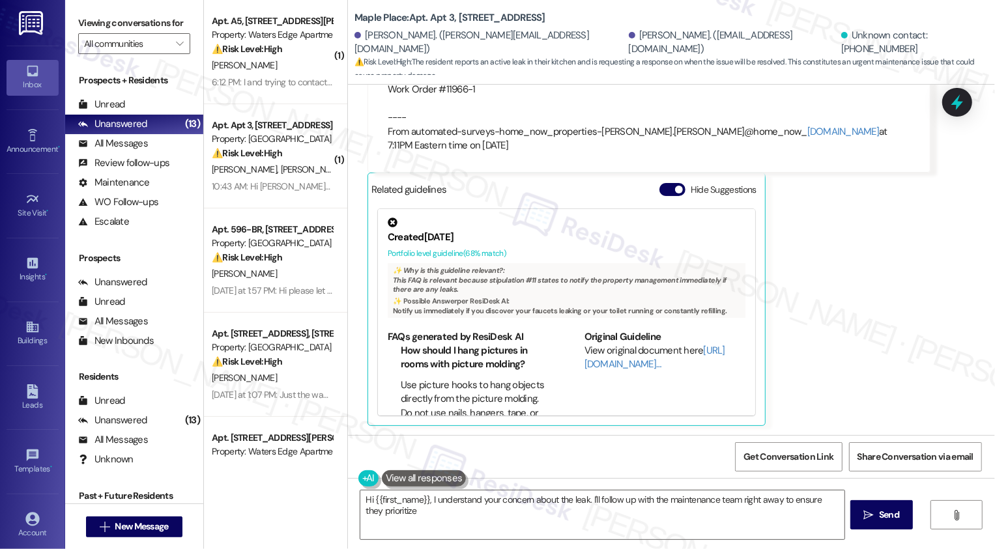
scroll to position [710, 0]
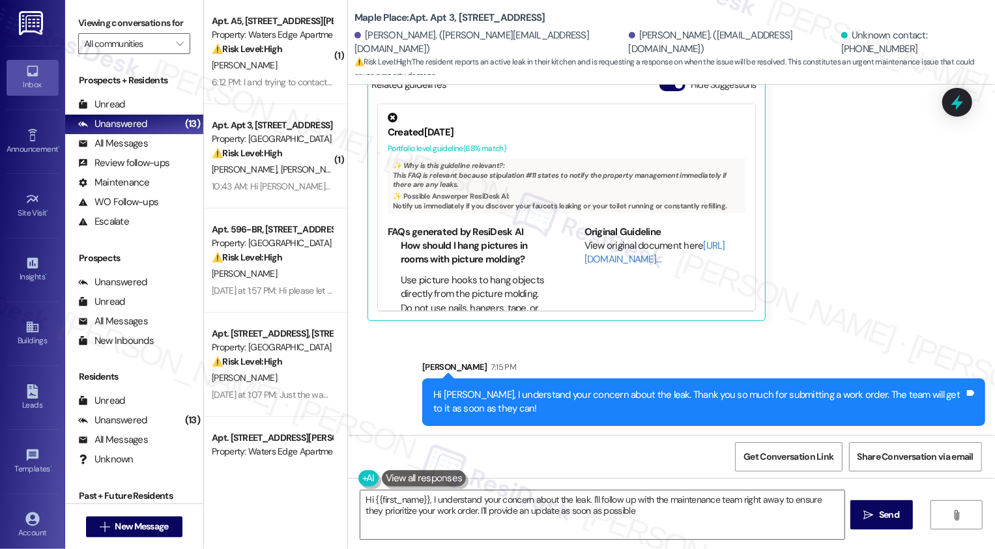
type textarea "Hi {{first_name}}, I understand your concern about the leak. I'll follow up wit…"
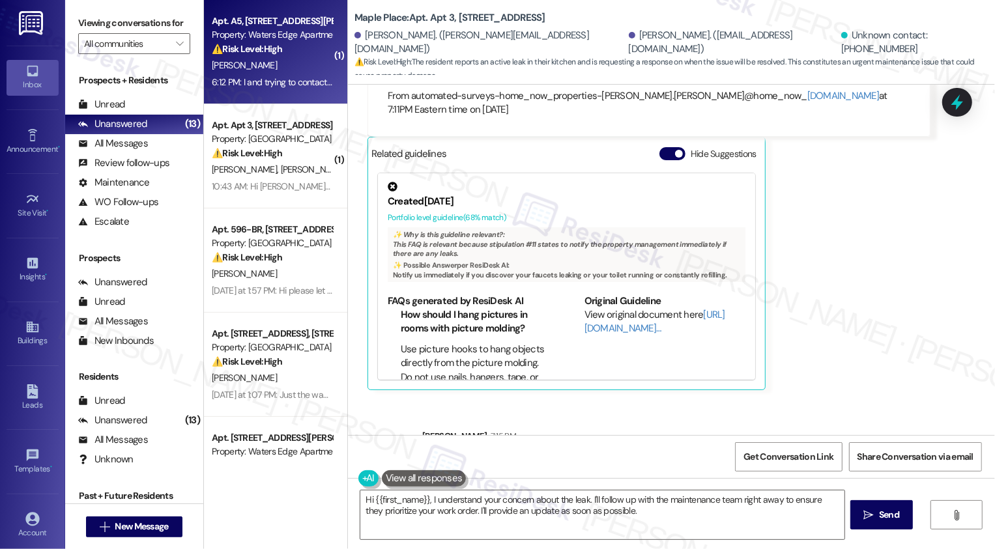
click at [287, 85] on div "6:12 PM: I and trying to contact the office about making a payment for the rema…" at bounding box center [471, 82] width 519 height 12
type textarea "Fetching suggested responses. Please feel free to read through the conversation…"
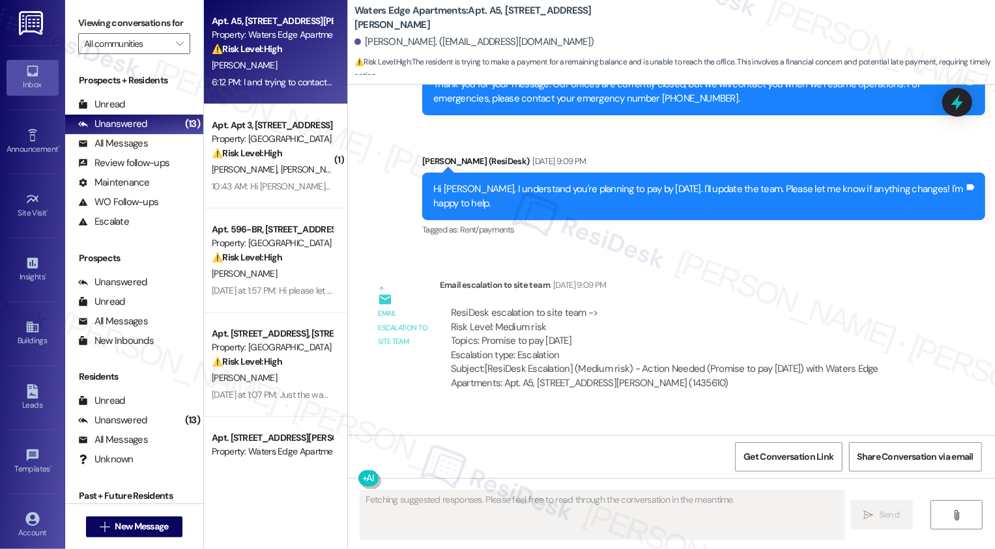
scroll to position [1693, 0]
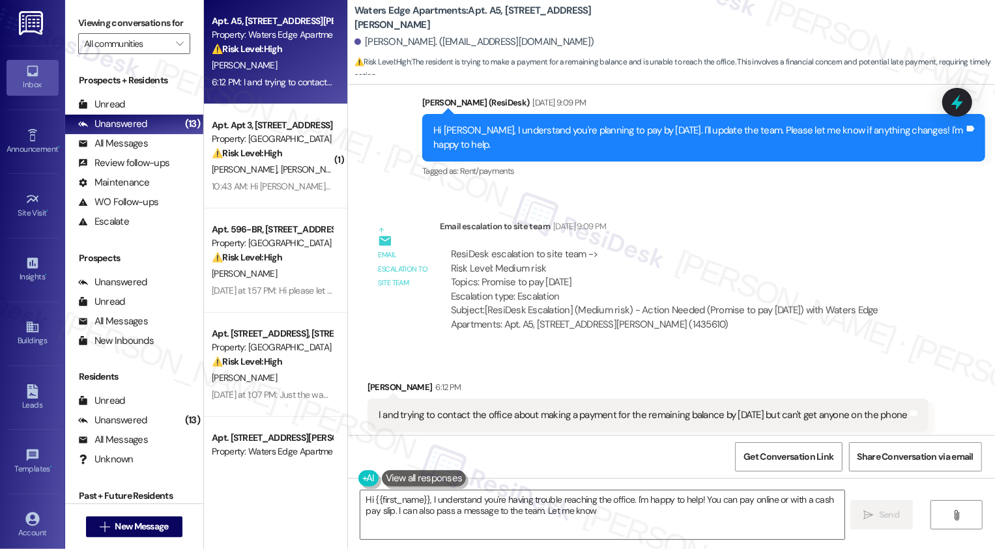
type textarea "Hi {{first_name}}, I understand you're having trouble reaching the office. I'm …"
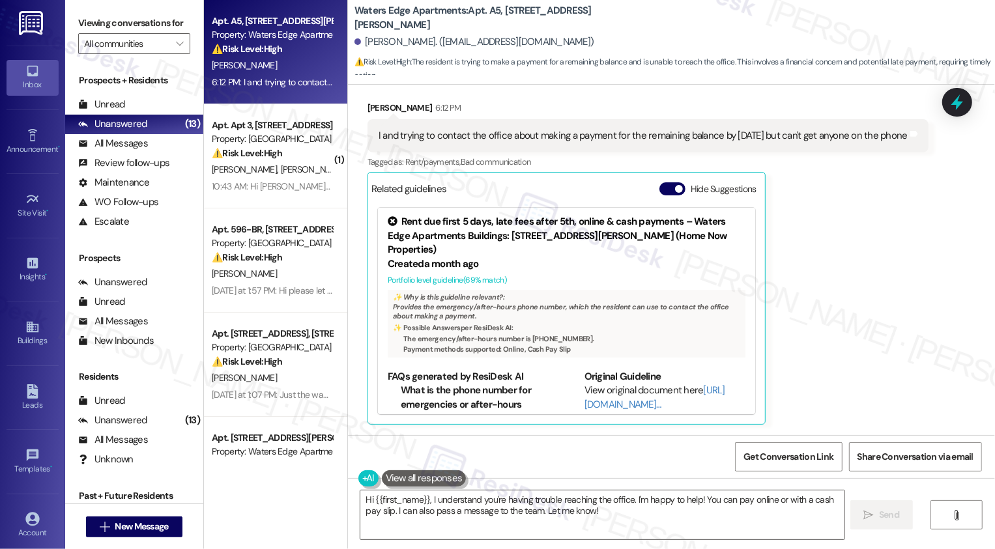
scroll to position [80, 0]
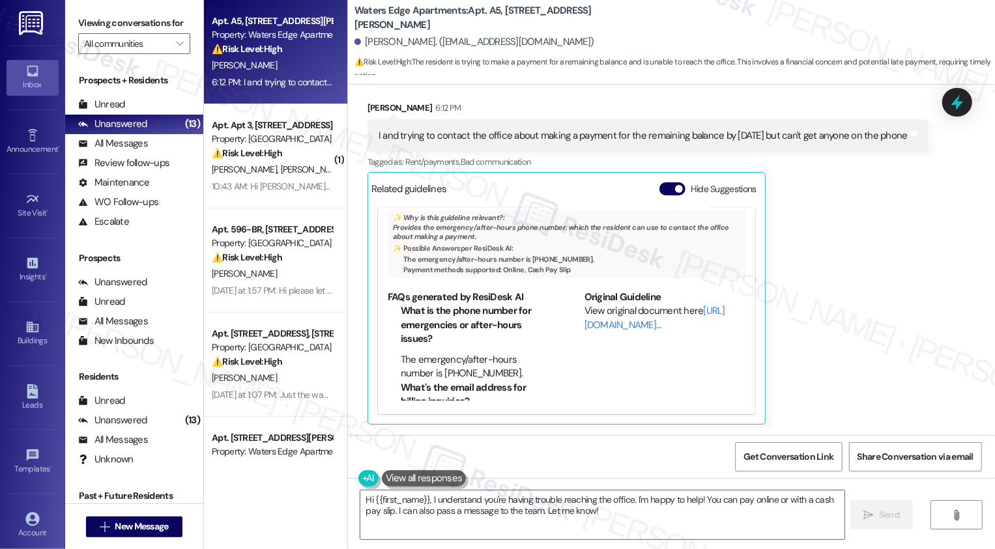
drag, startPoint x: 362, startPoint y: 108, endPoint x: 418, endPoint y: 108, distance: 56.1
click at [418, 108] on div "[PERSON_NAME] 6:12 PM" at bounding box center [648, 110] width 561 height 18
drag, startPoint x: 360, startPoint y: 110, endPoint x: 420, endPoint y: 113, distance: 60.7
click at [420, 113] on div "[PERSON_NAME] 6:12 PM" at bounding box center [648, 110] width 561 height 18
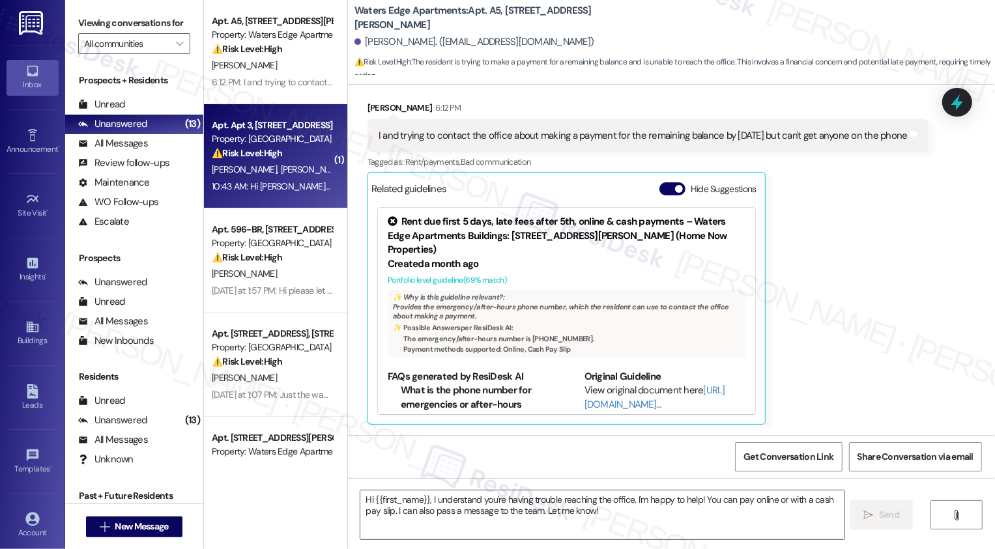
type textarea "Fetching suggested responses. Please feel free to read through the conversation…"
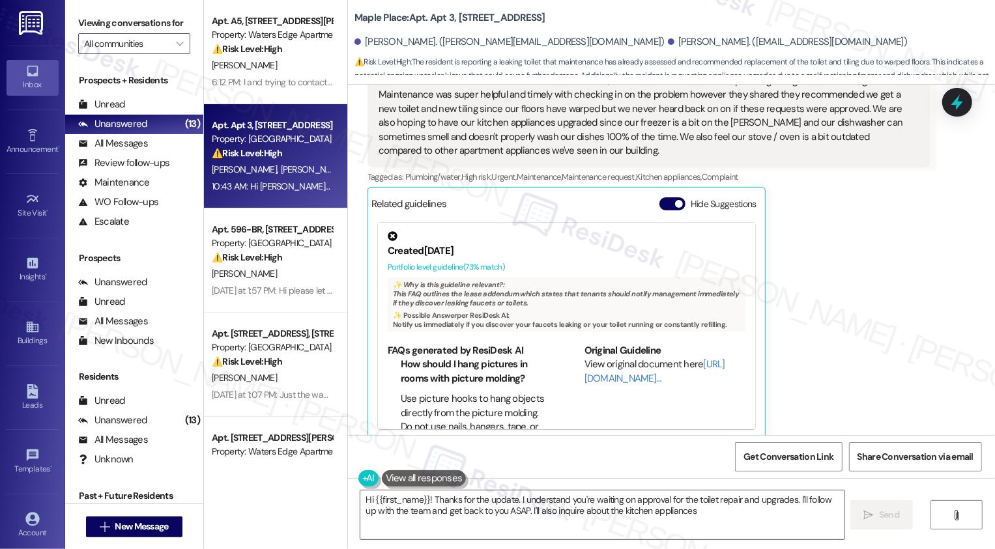
type textarea "Hi {{first_name}}! Thanks for the update. I understand you're waiting on approv…"
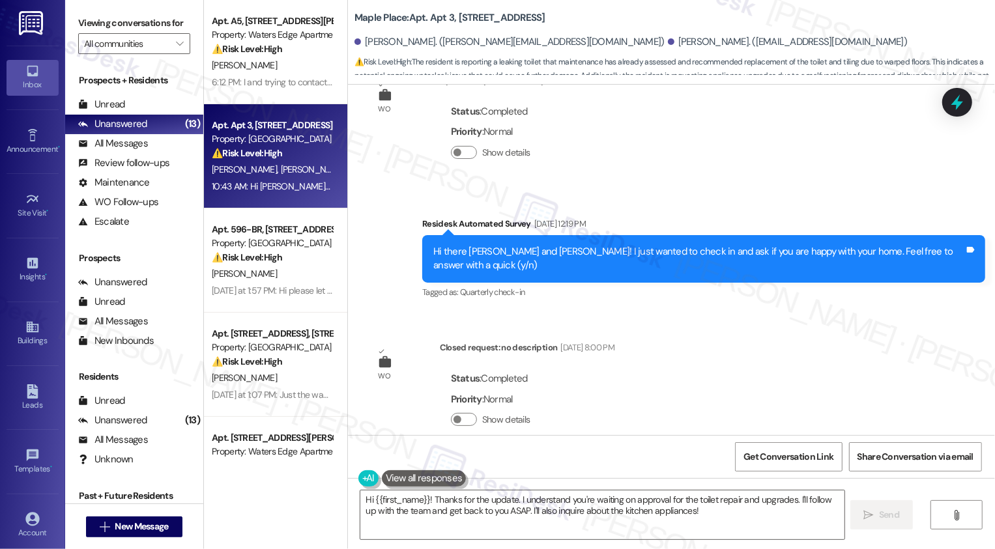
scroll to position [343, 0]
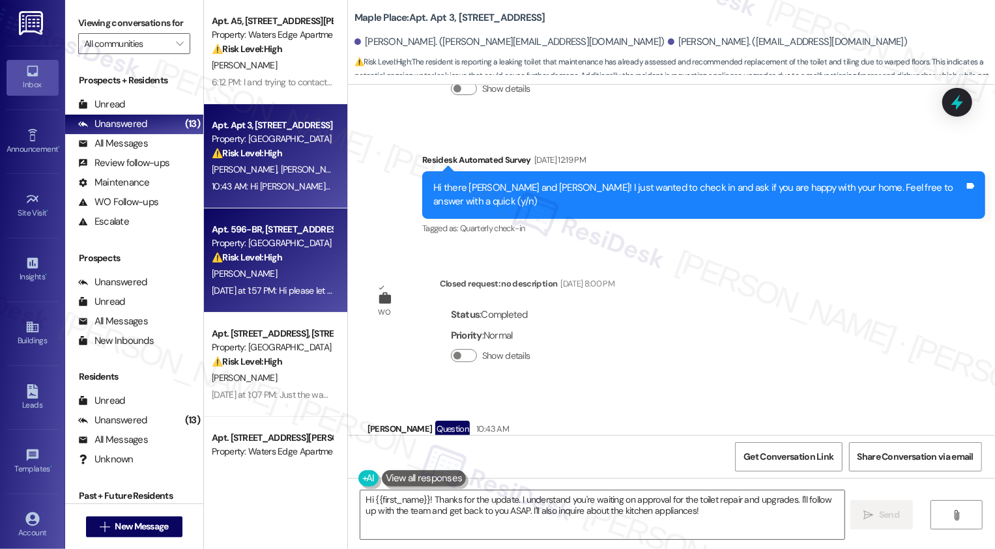
click at [284, 289] on div "[DATE] at 1:57 PM: Hi please let me know. I have submitted another request. I o…" at bounding box center [447, 291] width 471 height 12
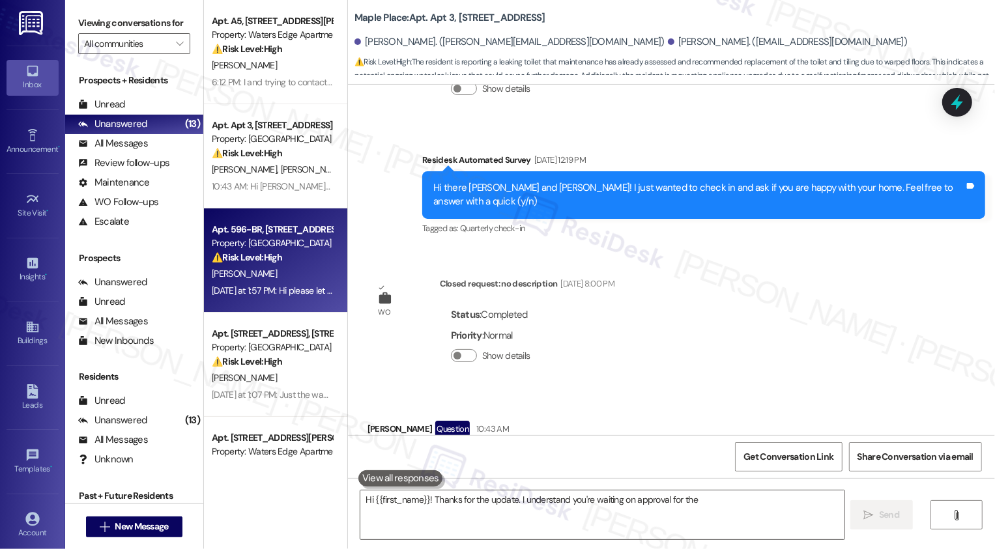
click at [284, 289] on div "[DATE] at 1:57 PM: Hi please let me know. I have submitted another request. I o…" at bounding box center [447, 291] width 471 height 12
type textarea "Hi {{first_name}}! Thanks for the update. I understand you're waiting on approv…"
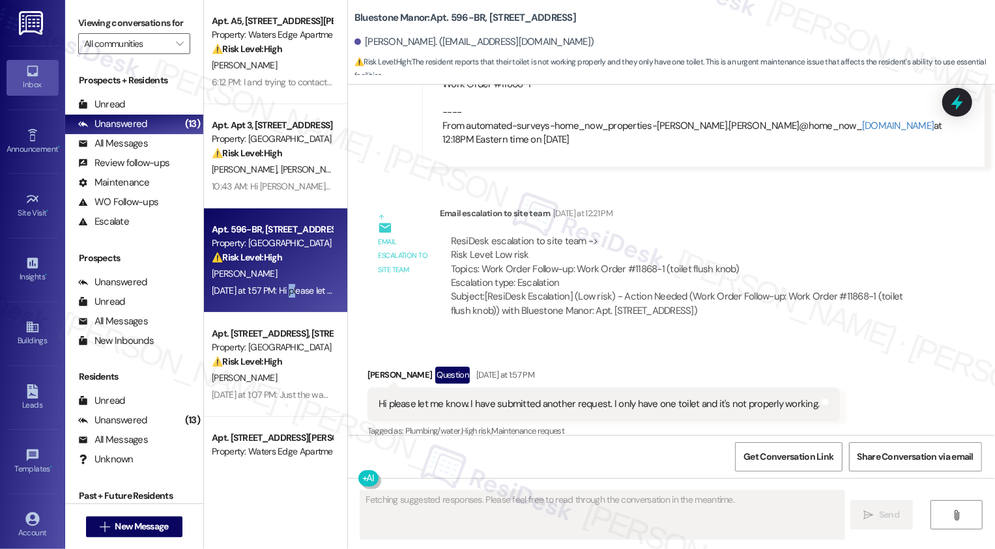
scroll to position [813, 0]
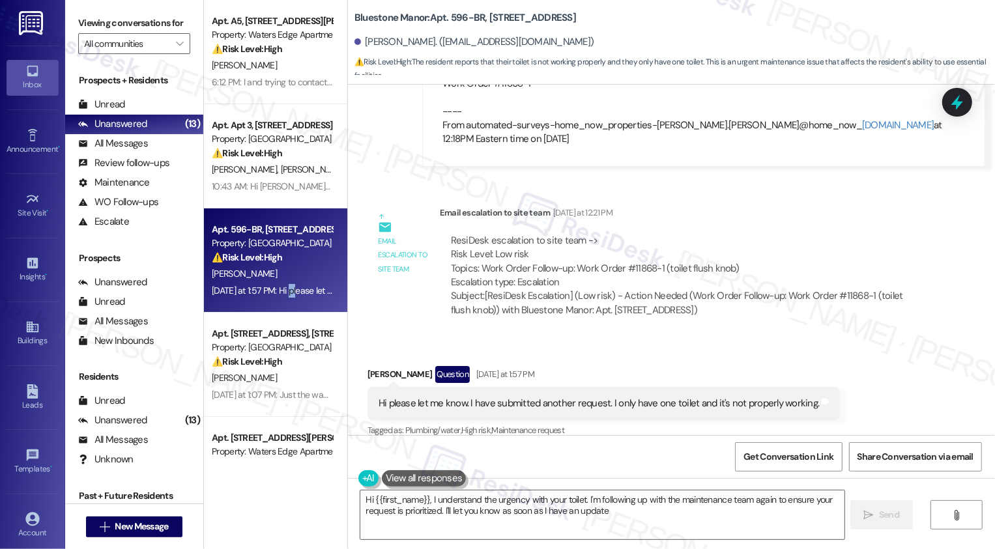
type textarea "Hi {{first_name}}, I understand the urgency with your toilet. I'm following up …"
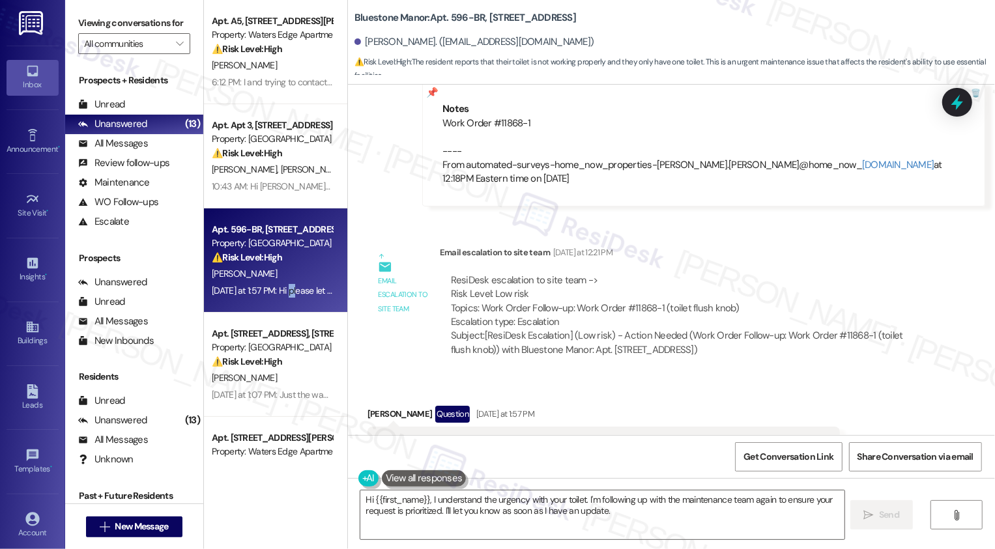
scroll to position [738, 0]
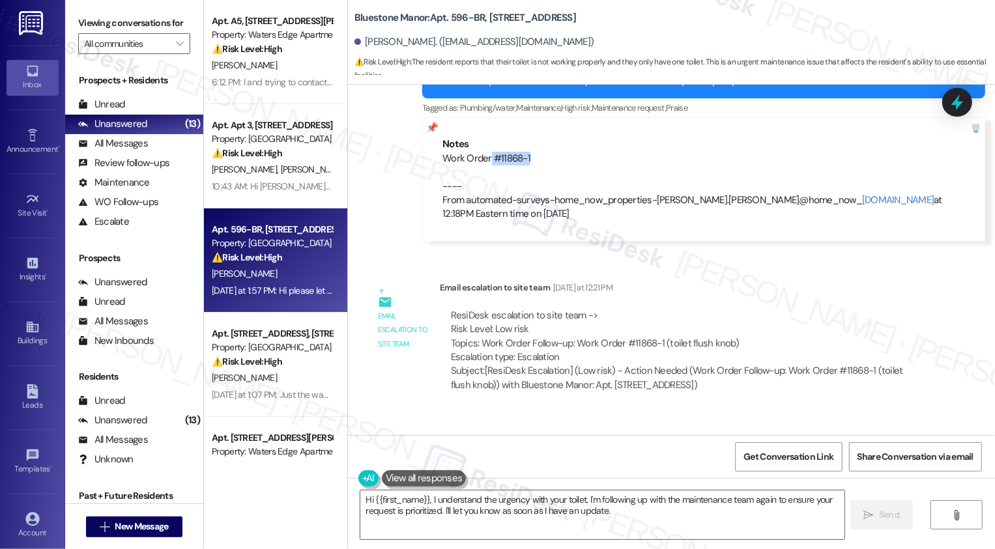
drag, startPoint x: 482, startPoint y: 142, endPoint x: 523, endPoint y: 143, distance: 41.1
click at [523, 152] on div "Work Order #11868-1 ---- From automated-surveys-home_now_properties-[PERSON_NAM…" at bounding box center [704, 187] width 523 height 70
copy div "#11868-1"
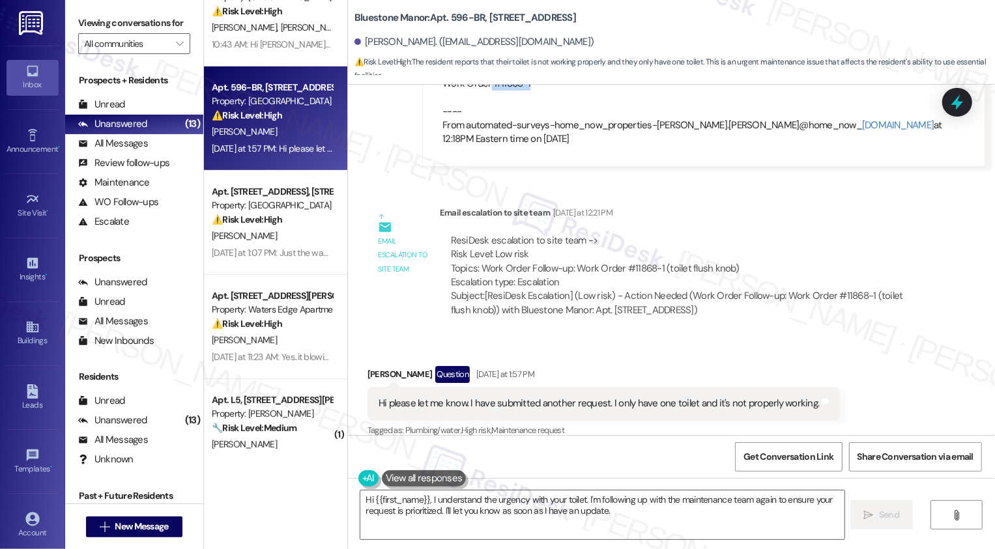
scroll to position [145, 0]
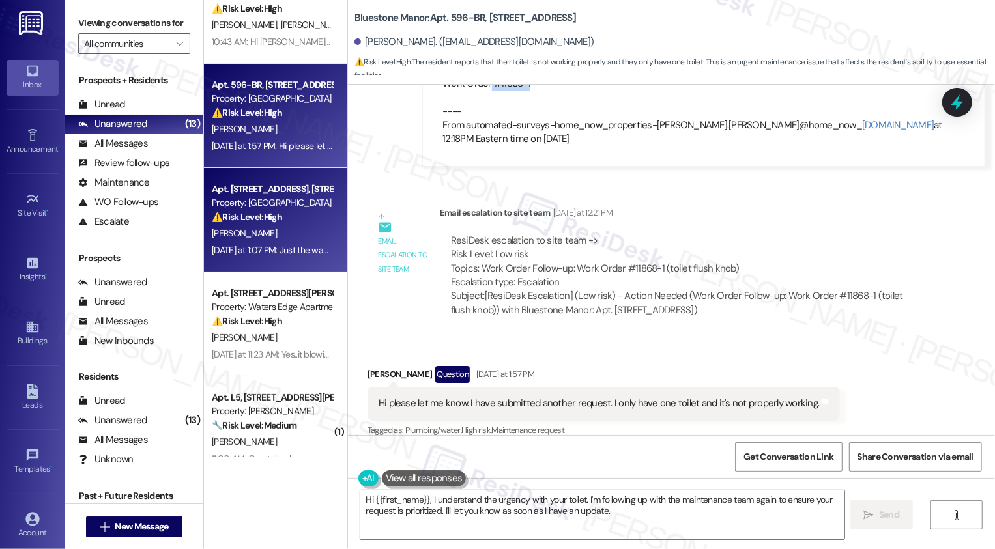
click at [284, 245] on div "[DATE] at 1:07 PM: Just the way the back porch look.And I'm seeing roaches [DAT…" at bounding box center [353, 250] width 282 height 12
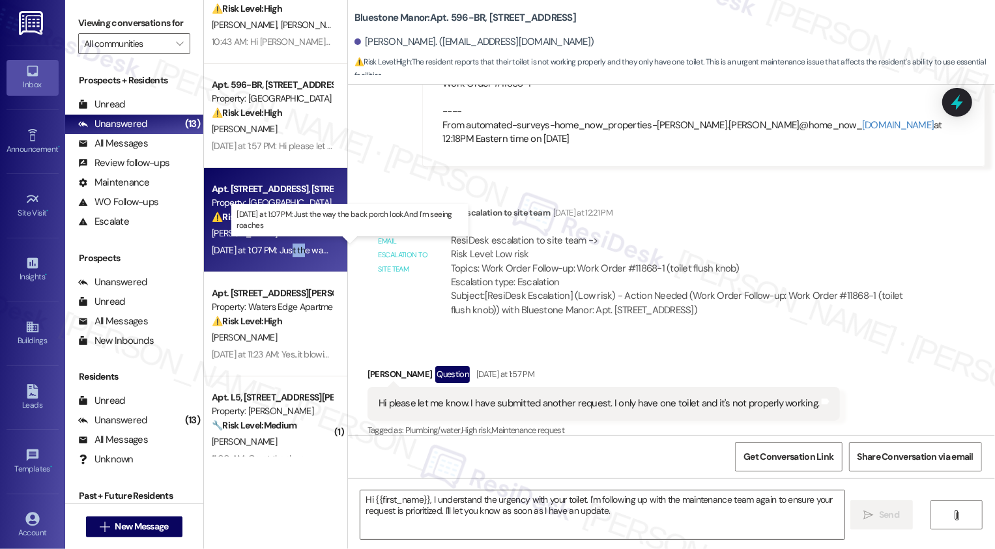
click at [284, 245] on div "[DATE] at 1:07 PM: Just the way the back porch look.And I'm seeing roaches [DAT…" at bounding box center [353, 250] width 282 height 12
type textarea "Fetching suggested responses. Please feel free to read through the conversation…"
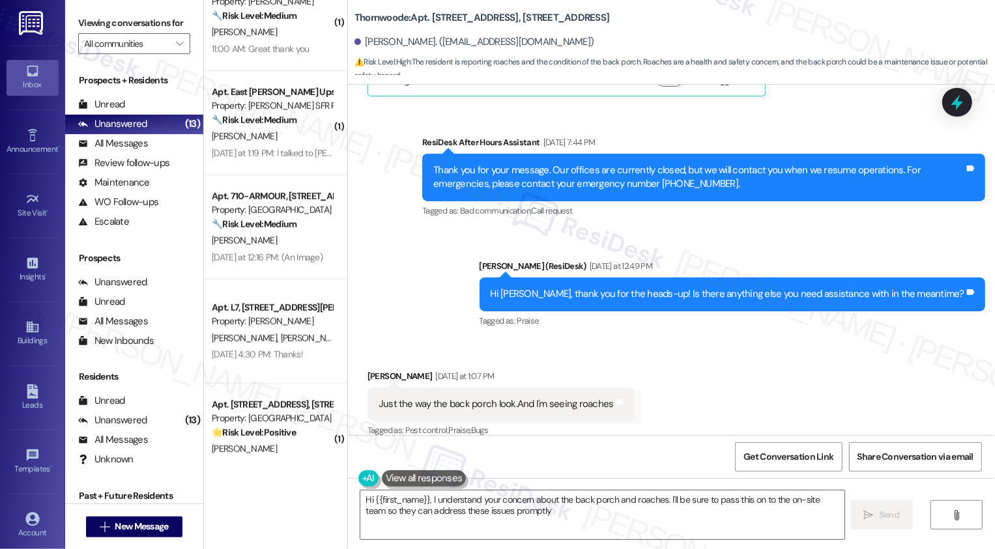
scroll to position [556, 0]
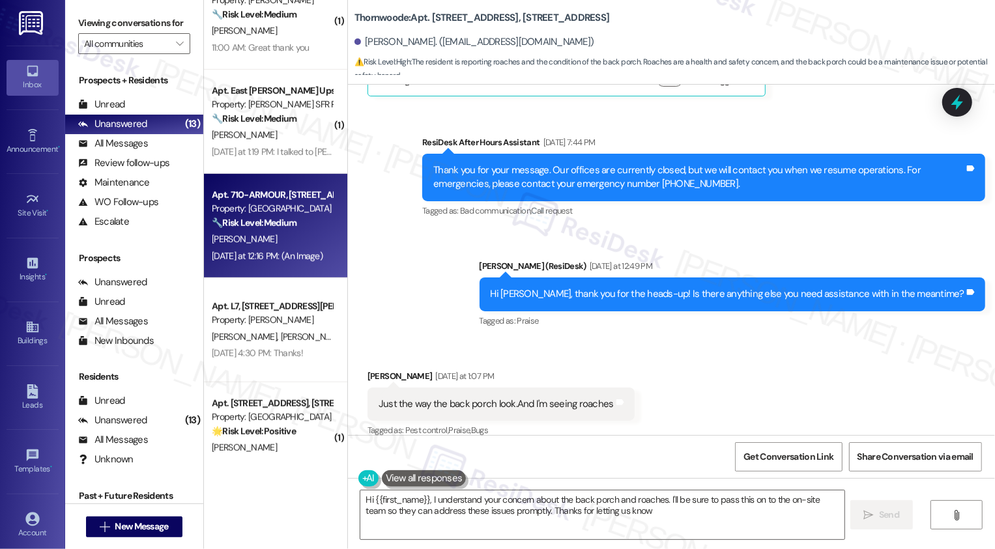
type textarea "Hi {{first_name}}, I understand your concern about the back porch and roaches. …"
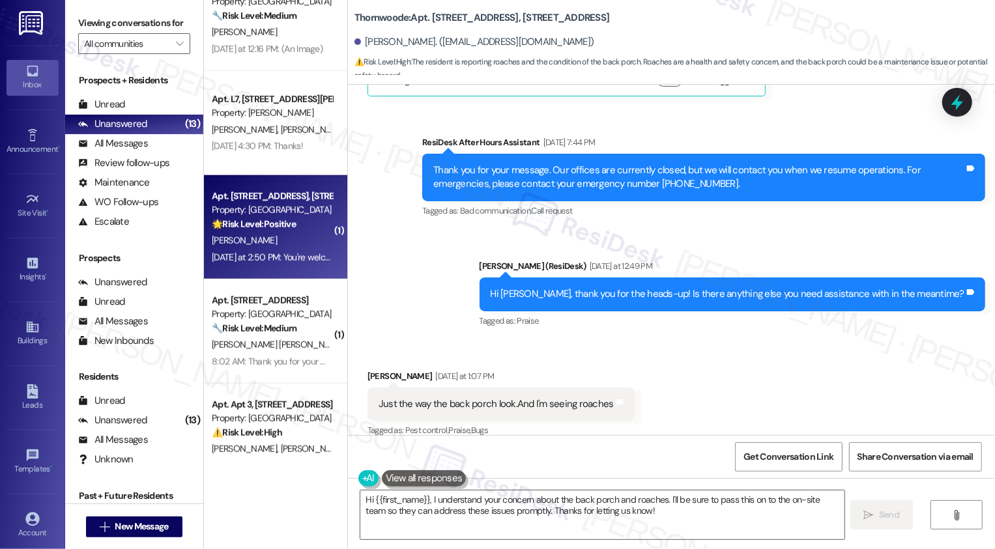
scroll to position [841, 0]
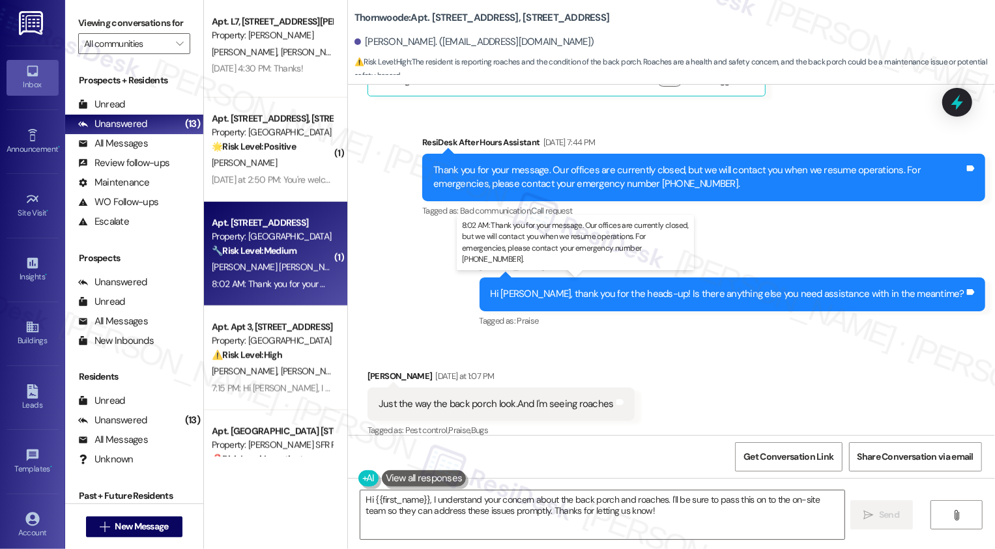
click at [280, 286] on div "8:02 AM: Thank you for your message. Our offices are currently closed, but we w…" at bounding box center [594, 284] width 765 height 12
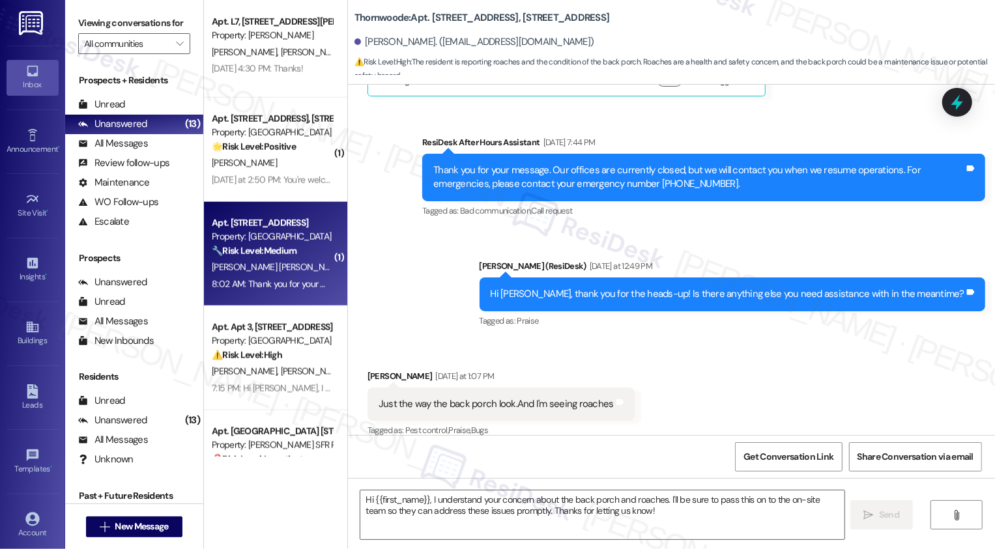
type textarea "Fetching suggested responses. Please feel free to read through the conversation…"
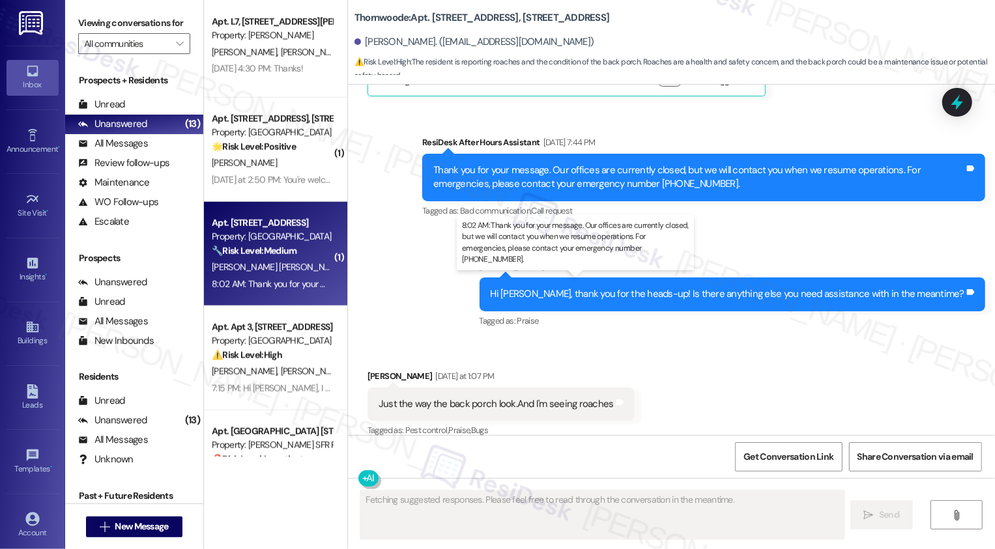
click at [280, 286] on div "8:02 AM: Thank you for your message. Our offices are currently closed, but we w…" at bounding box center [594, 284] width 765 height 12
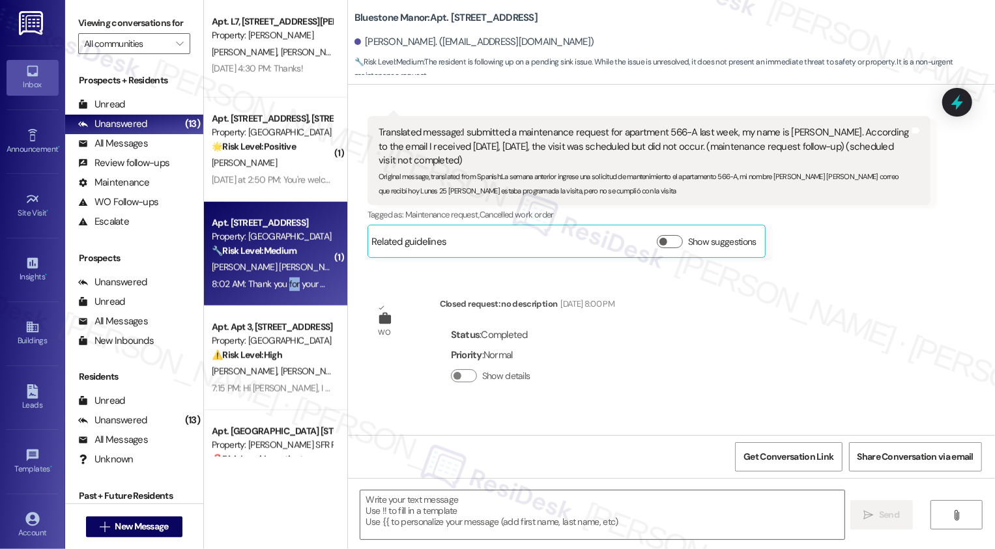
type textarea "Fetching suggested responses. Please feel free to read through the conversation…"
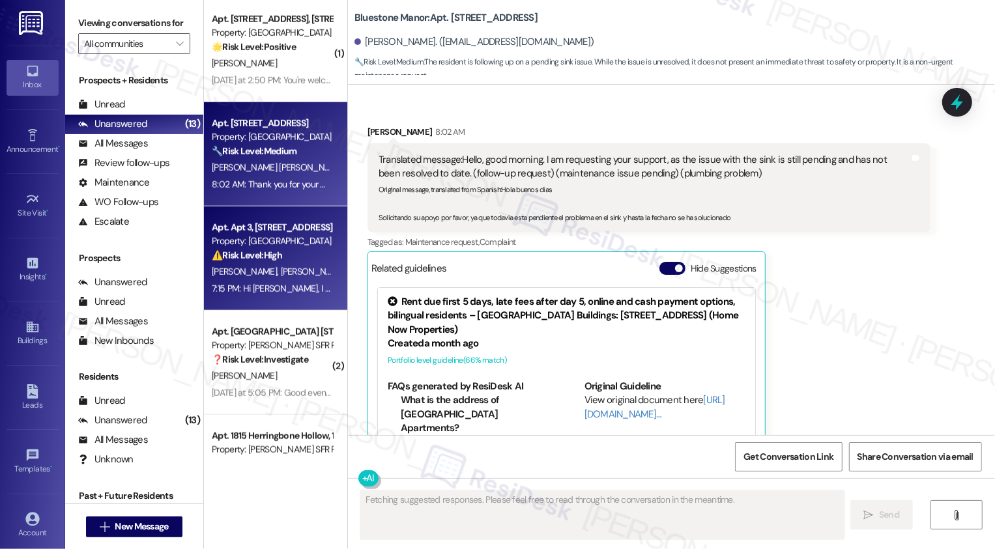
scroll to position [1003, 0]
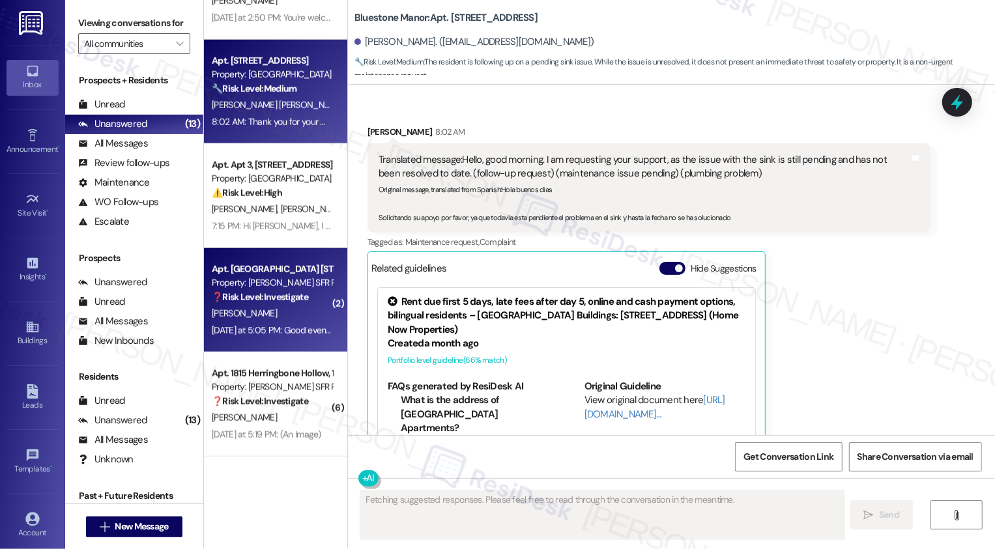
click at [271, 329] on div "[DATE] at 5:05 PM: Good evening this [PERSON_NAME] daughter she trying to get h…" at bounding box center [384, 331] width 345 height 12
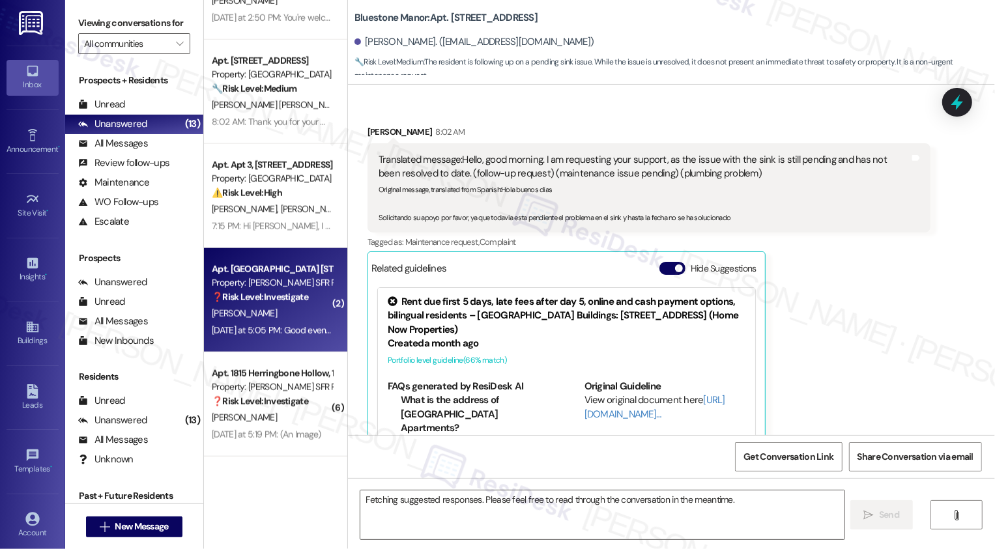
click at [271, 329] on div "[DATE] at 5:05 PM: Good evening this [PERSON_NAME] daughter she trying to get h…" at bounding box center [384, 331] width 345 height 12
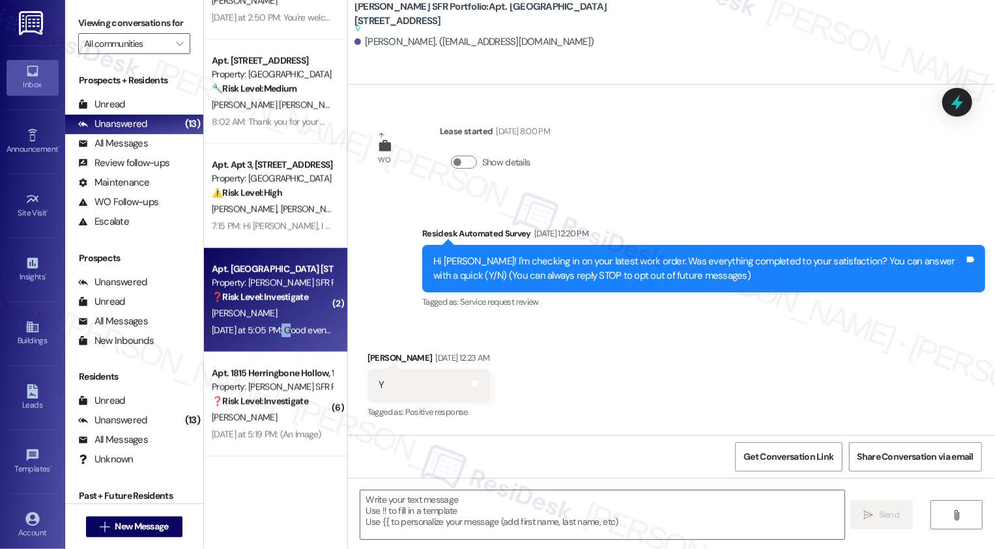
scroll to position [6261, 0]
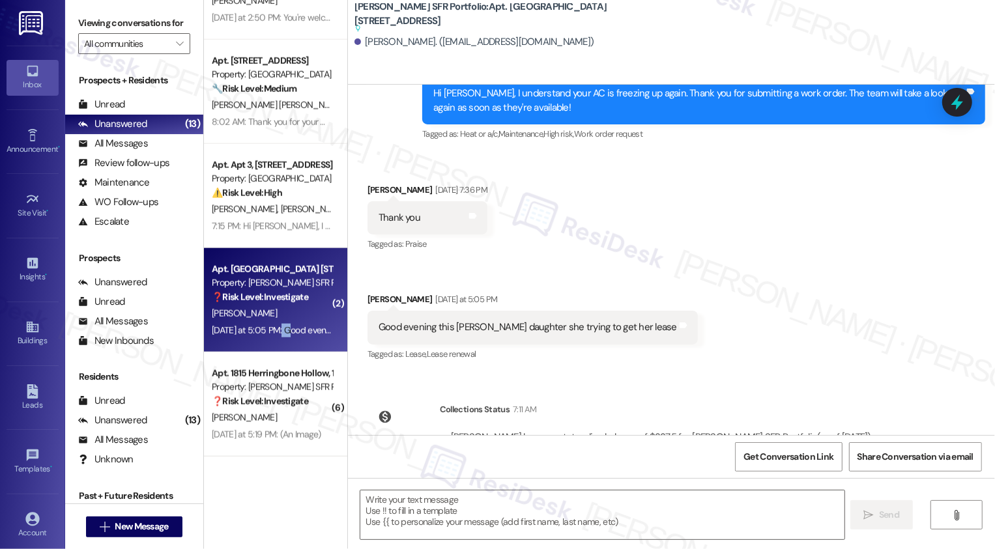
type textarea "Fetching suggested responses. Please feel free to read through the conversation…"
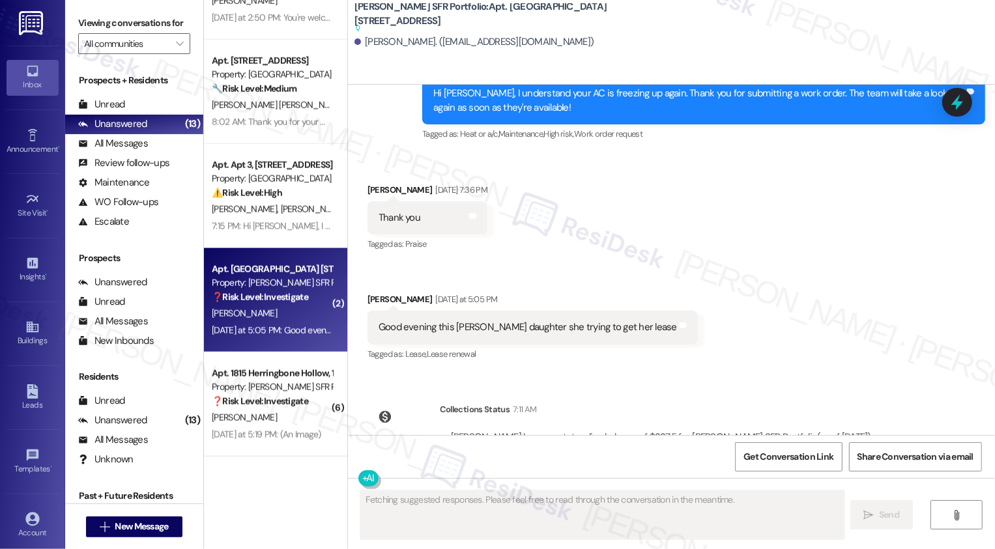
scroll to position [899, 0]
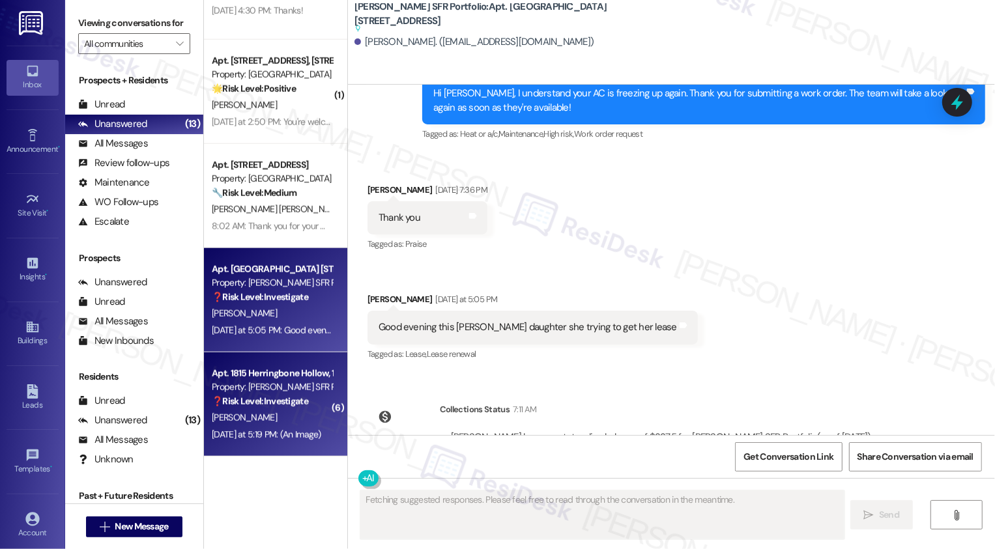
click at [262, 394] on div "Property: [PERSON_NAME] SFR Portfolio" at bounding box center [272, 388] width 121 height 14
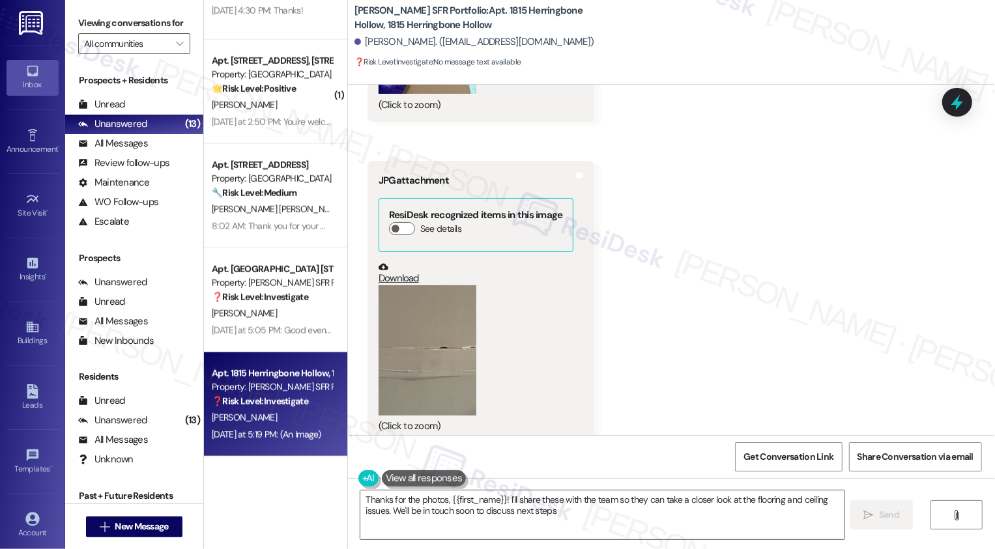
type textarea "Thanks for the photos, {{first_name}}! I'll share these with the team so they c…"
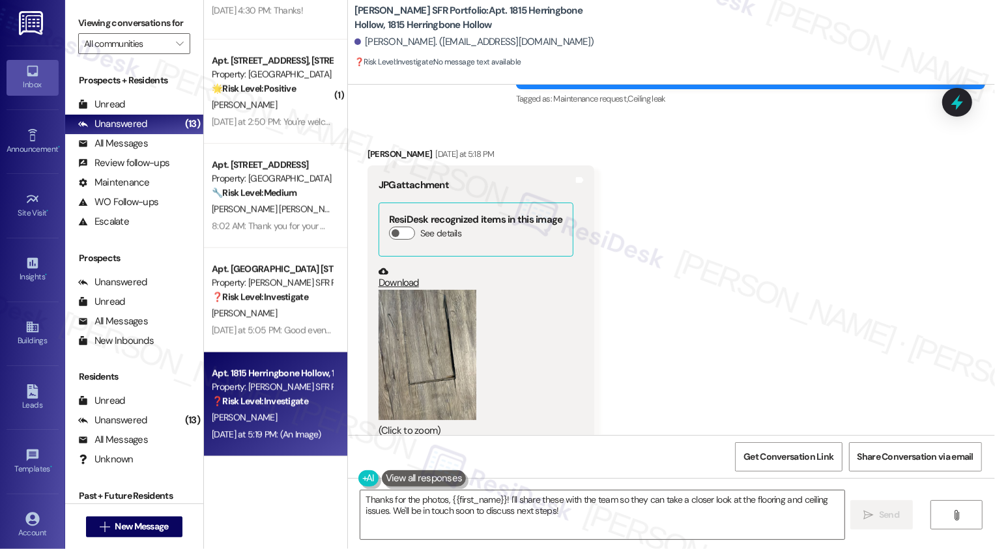
scroll to position [1698, 0]
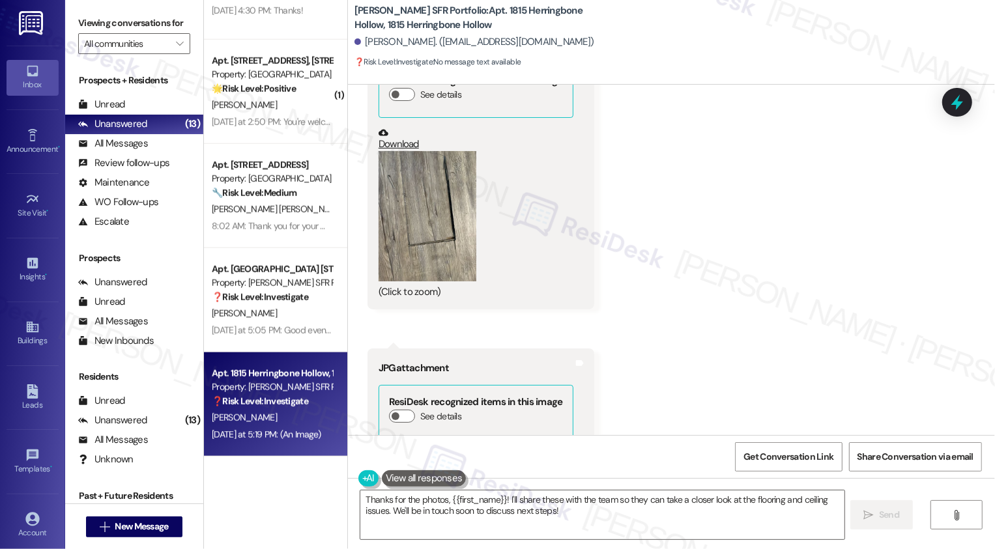
click at [422, 205] on button "Zoom image" at bounding box center [428, 216] width 98 height 130
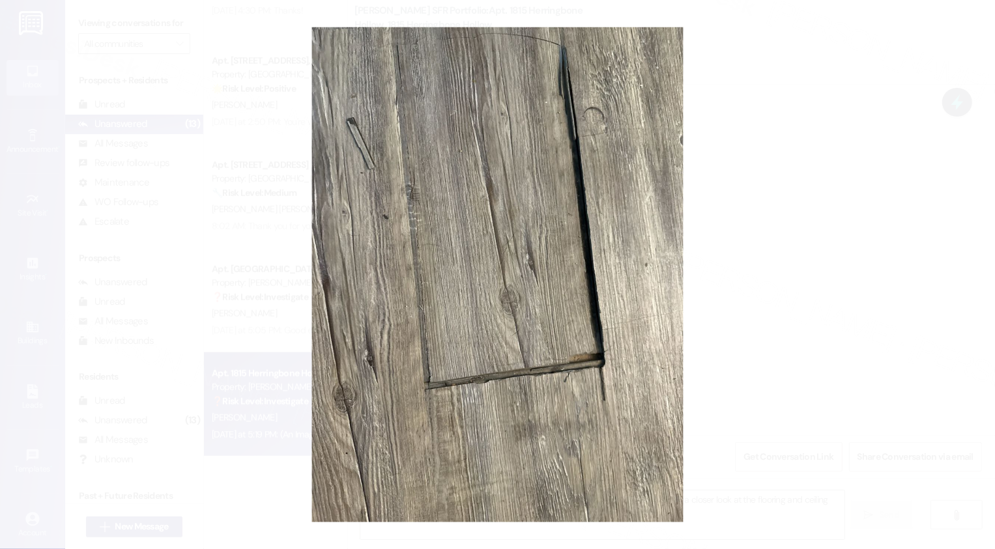
click at [892, 324] on button "Unzoom image" at bounding box center [497, 274] width 995 height 549
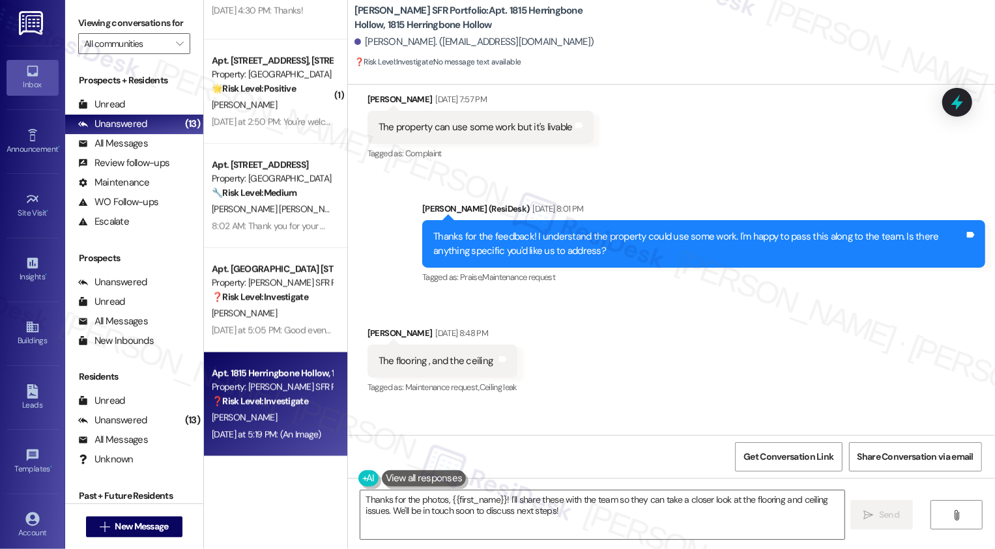
scroll to position [881, 0]
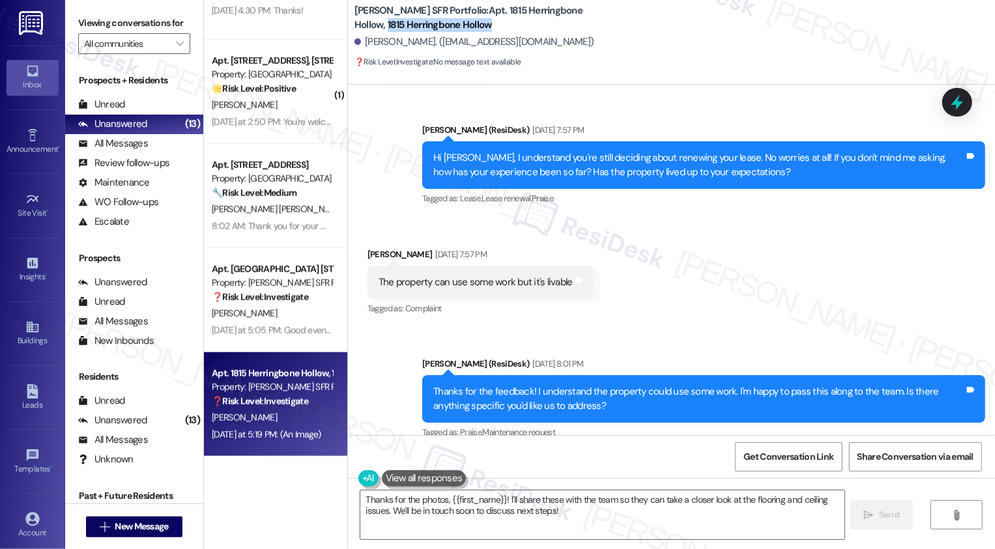
drag, startPoint x: 557, startPoint y: 12, endPoint x: 559, endPoint y: 25, distance: 13.8
click at [559, 25] on b "[PERSON_NAME] SFR Portfolio: Apt. 1815 Herringbone Hollow, 1815 Herringbone Hol…" at bounding box center [485, 18] width 261 height 28
copy b "1815 Herringbone Hollow"
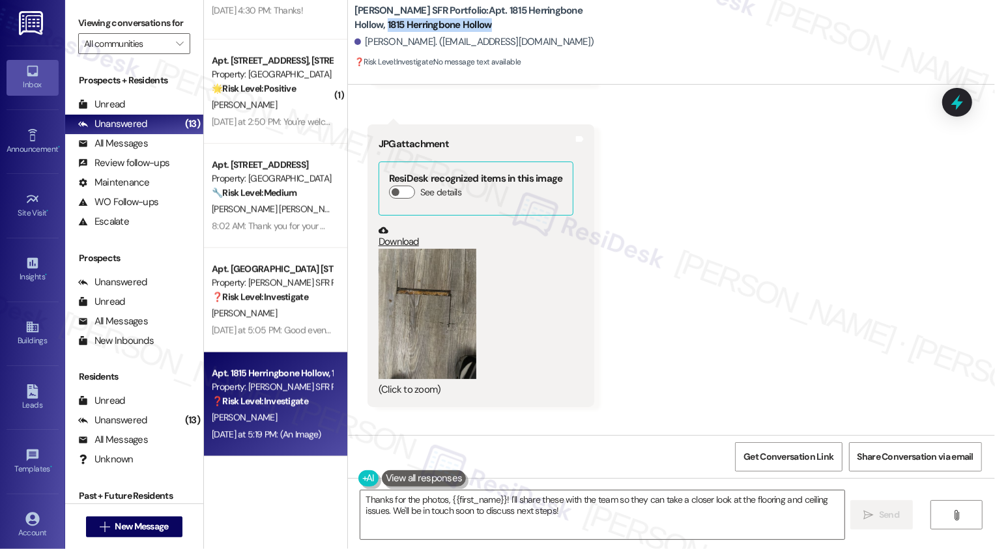
scroll to position [3172, 0]
